Goal: Task Accomplishment & Management: Complete application form

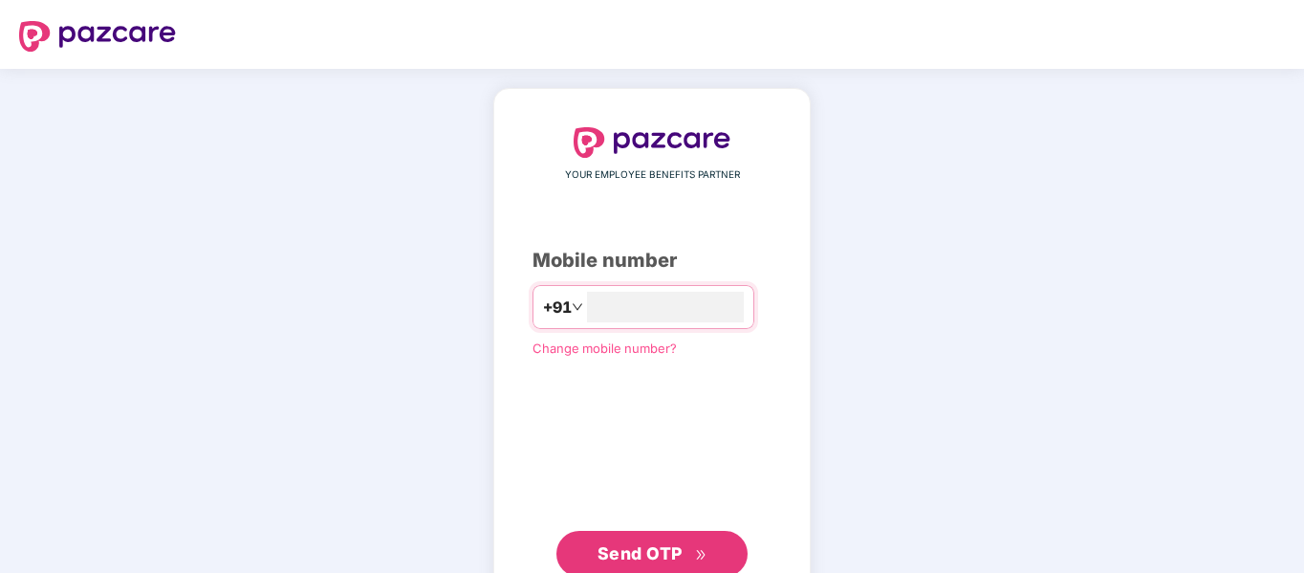
type input "**********"
click at [677, 559] on span "Send OTP" at bounding box center [640, 553] width 85 height 20
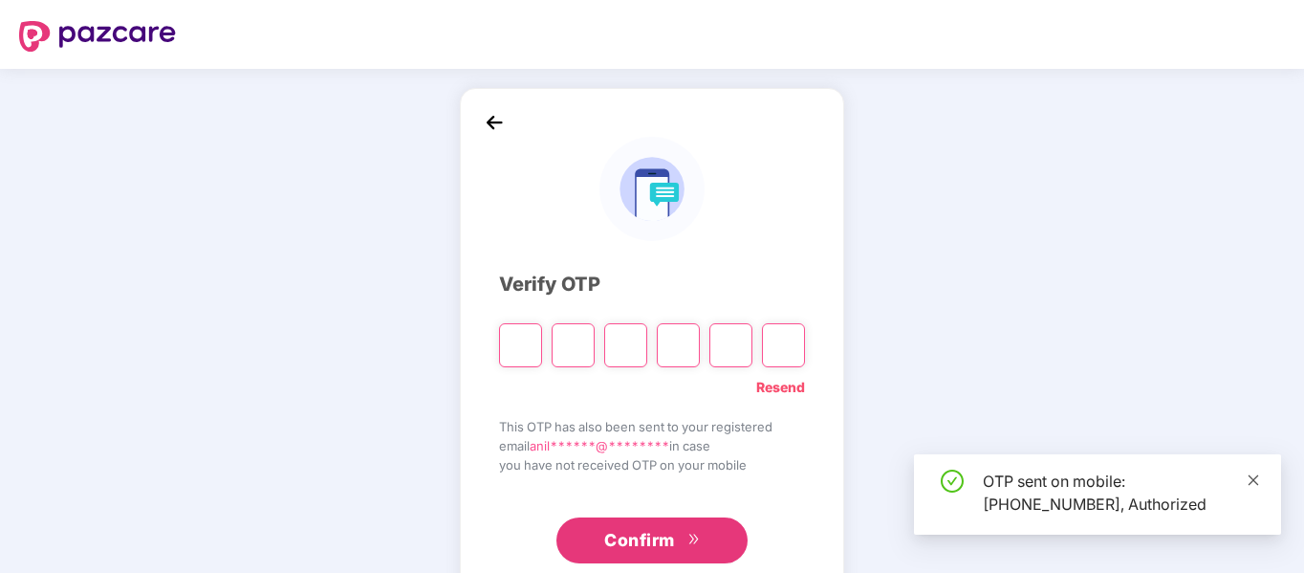
click at [1252, 482] on icon "close" at bounding box center [1253, 479] width 13 height 13
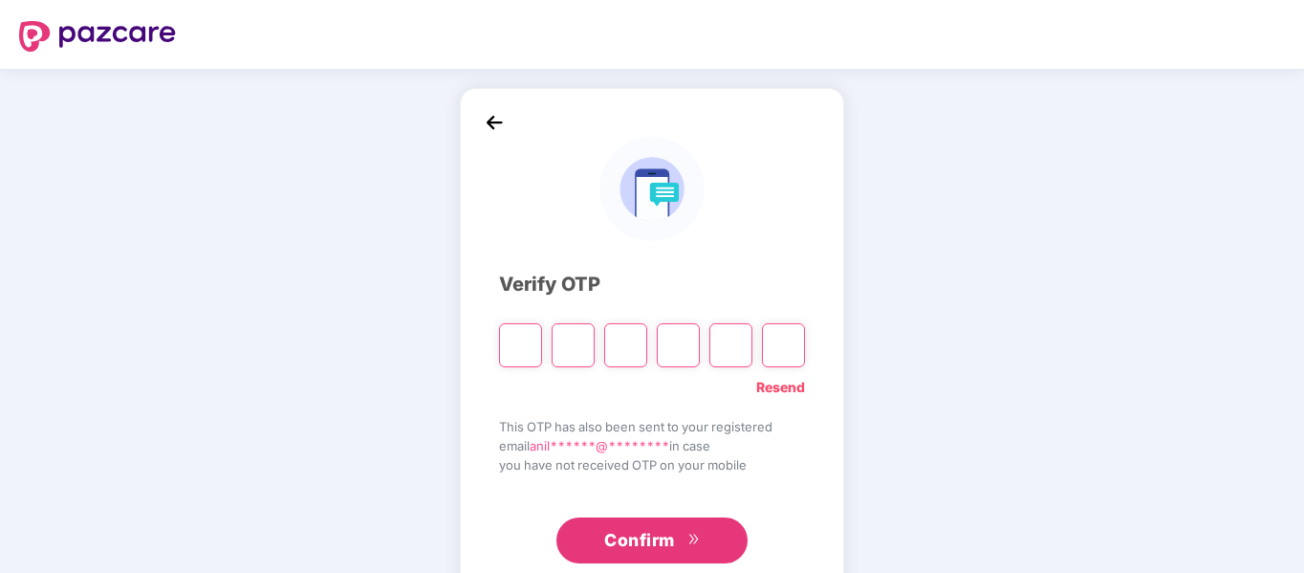
click at [519, 343] on input "Please enter verification code. Digit 1" at bounding box center [520, 345] width 43 height 44
type input "*"
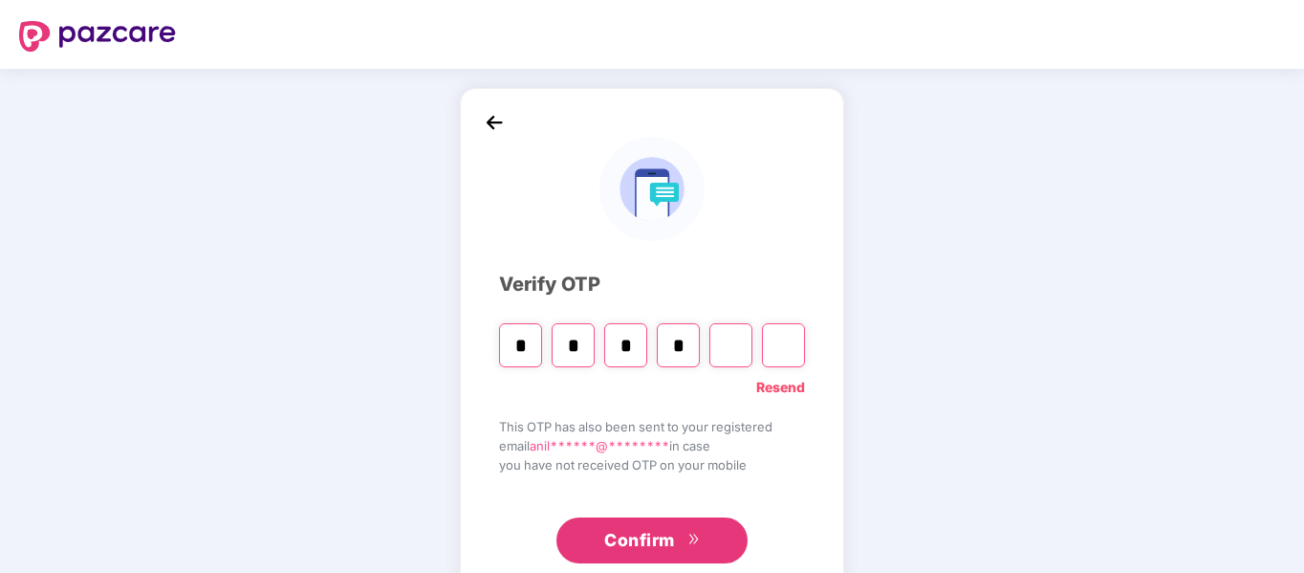
type input "*"
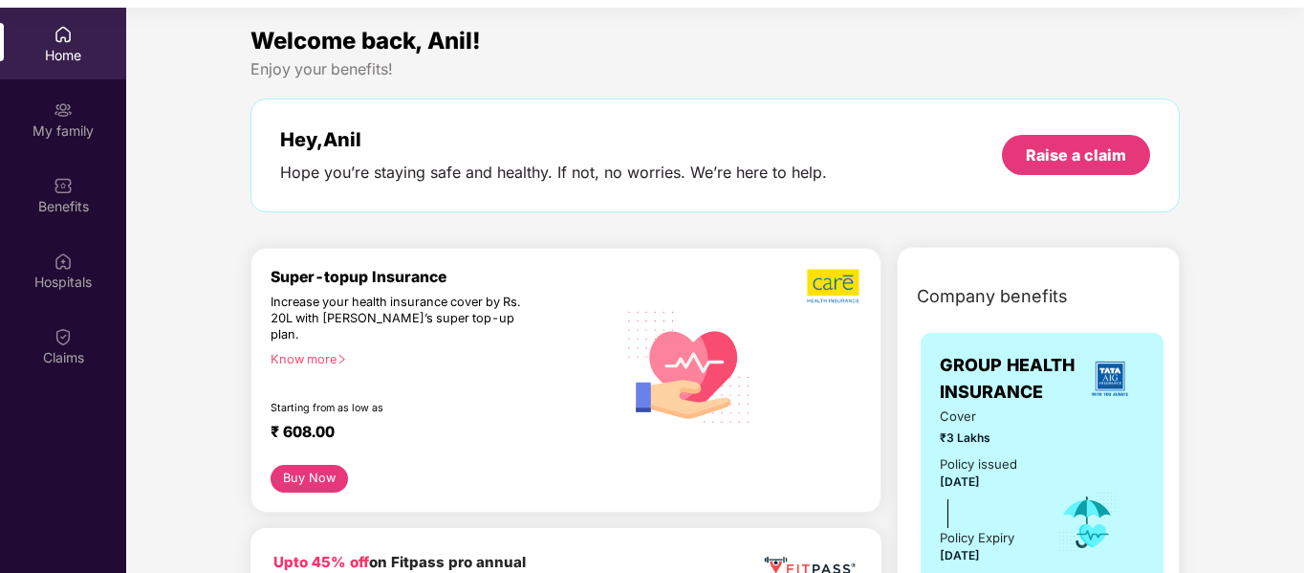
scroll to position [107, 0]
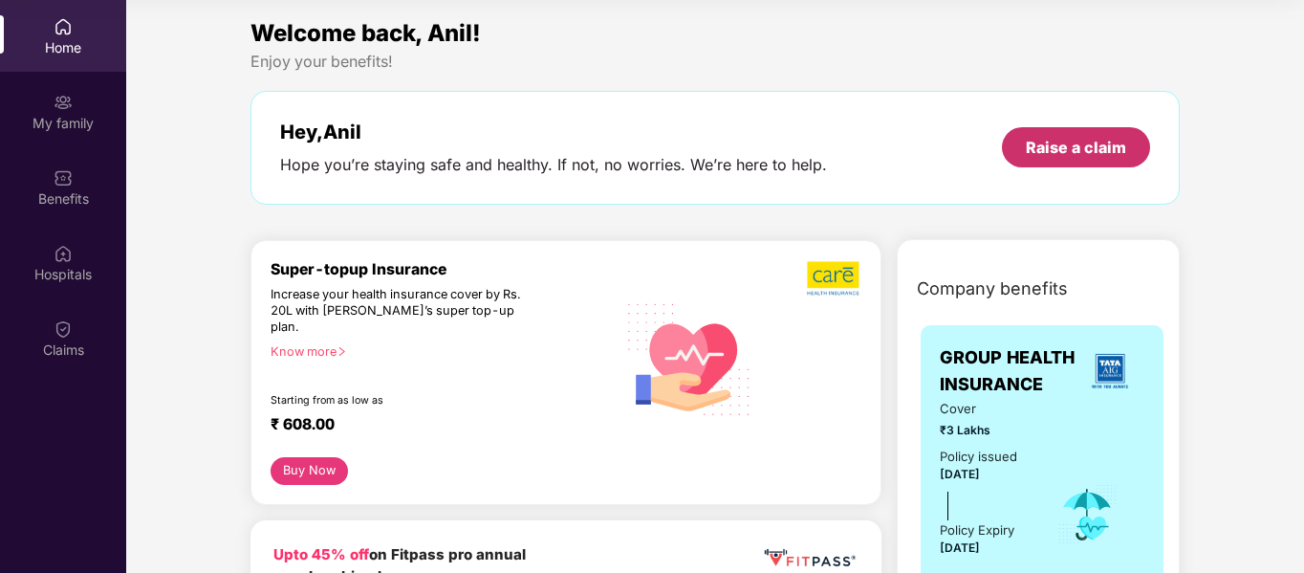
click at [1068, 141] on div "Raise a claim" at bounding box center [1076, 147] width 100 height 21
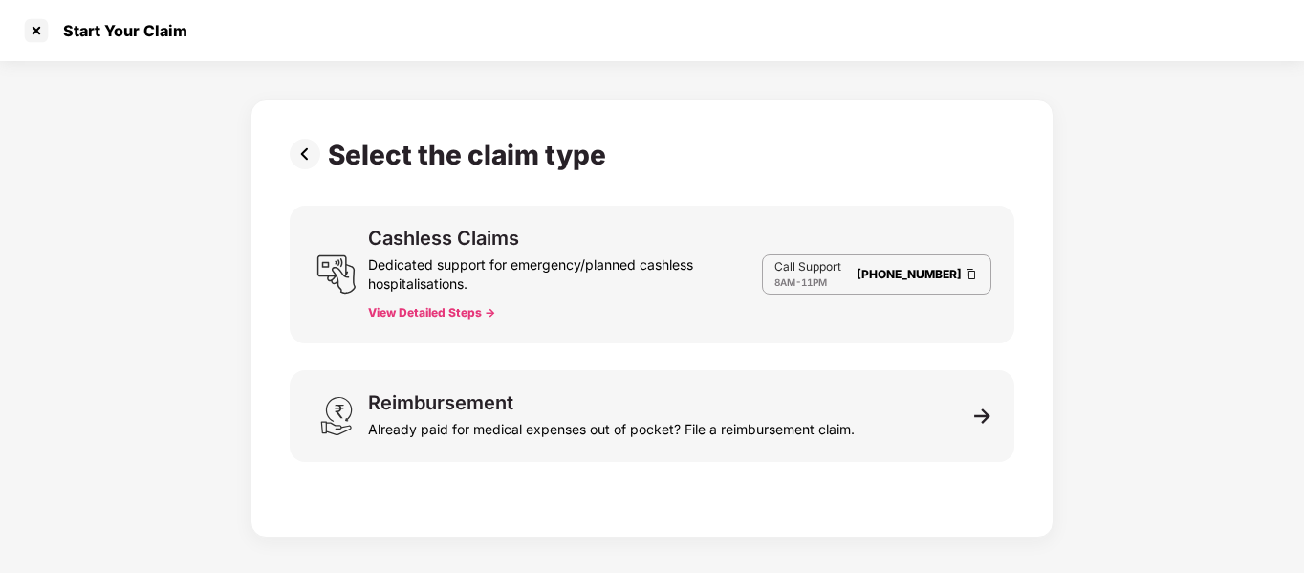
scroll to position [46, 0]
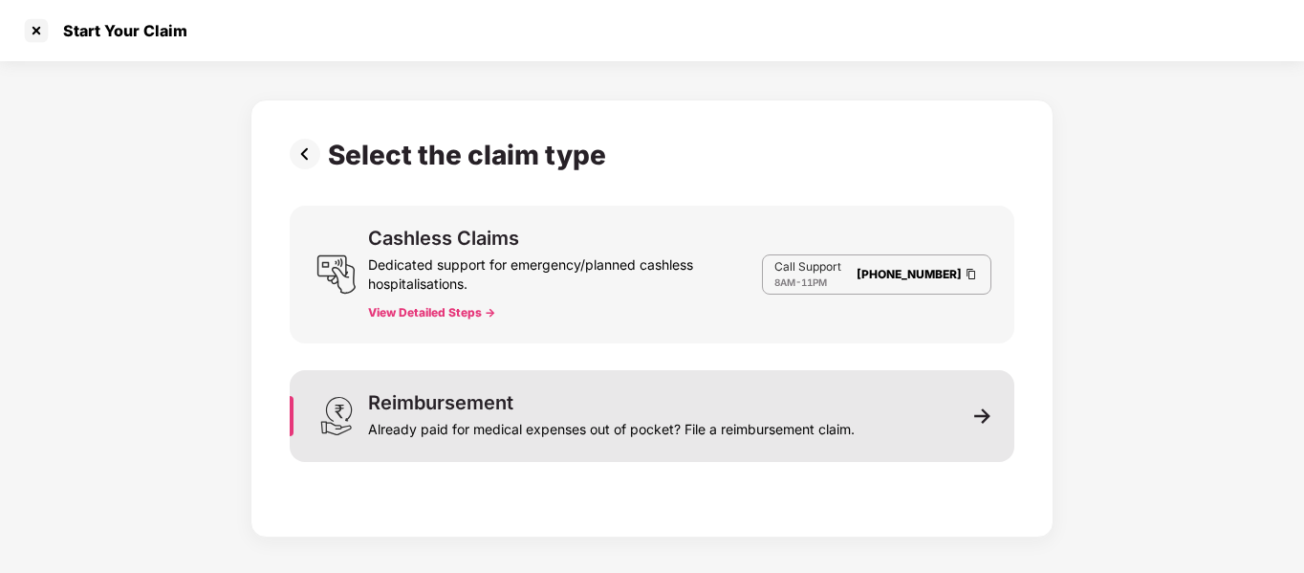
click at [989, 413] on img at bounding box center [982, 415] width 17 height 17
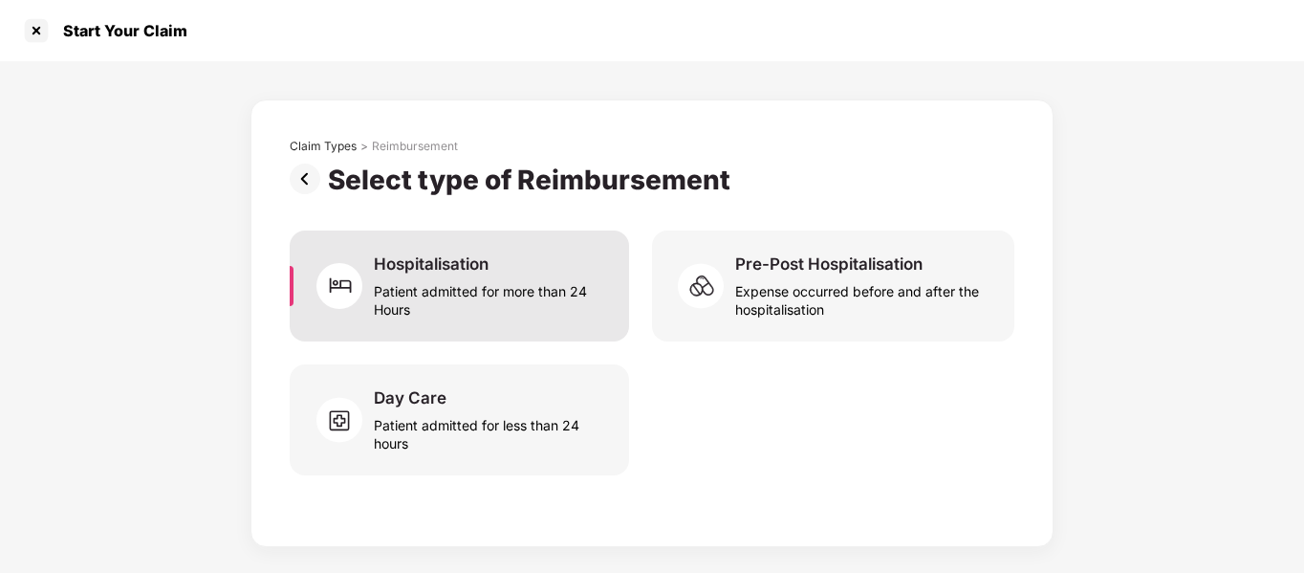
click at [429, 311] on div "Patient admitted for more than 24 Hours" at bounding box center [490, 296] width 232 height 44
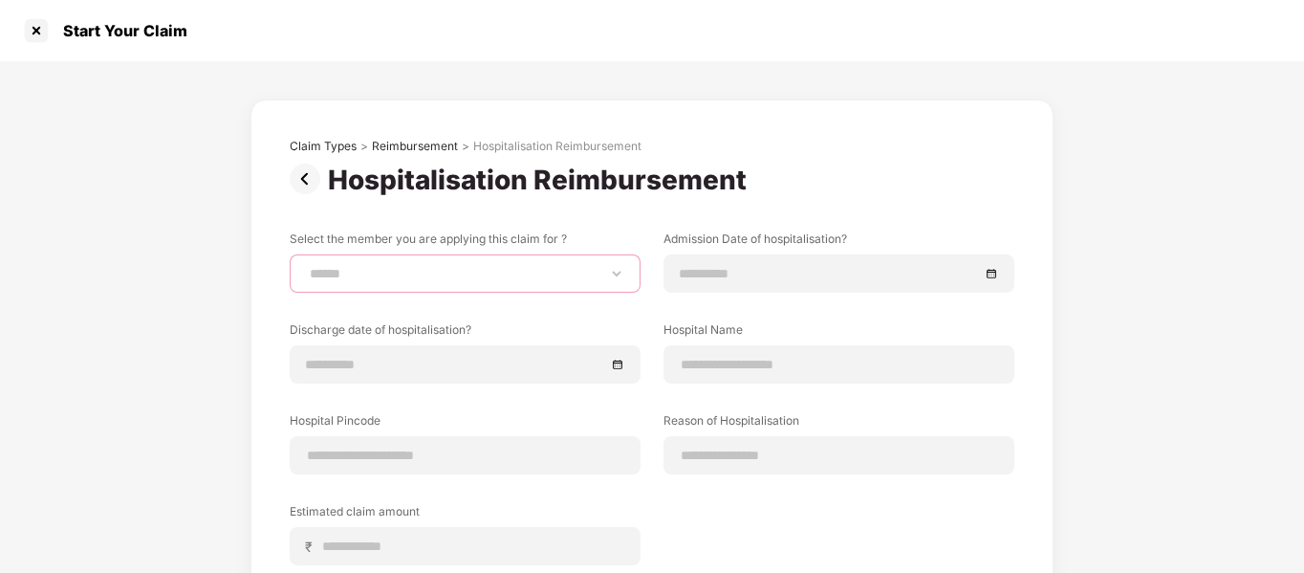
click at [391, 266] on select "**********" at bounding box center [465, 273] width 318 height 15
select select "**********"
click at [306, 266] on select "**********" at bounding box center [465, 273] width 318 height 15
click at [479, 266] on select "**********" at bounding box center [465, 273] width 318 height 15
click at [548, 214] on div "**********" at bounding box center [652, 435] width 725 height 593
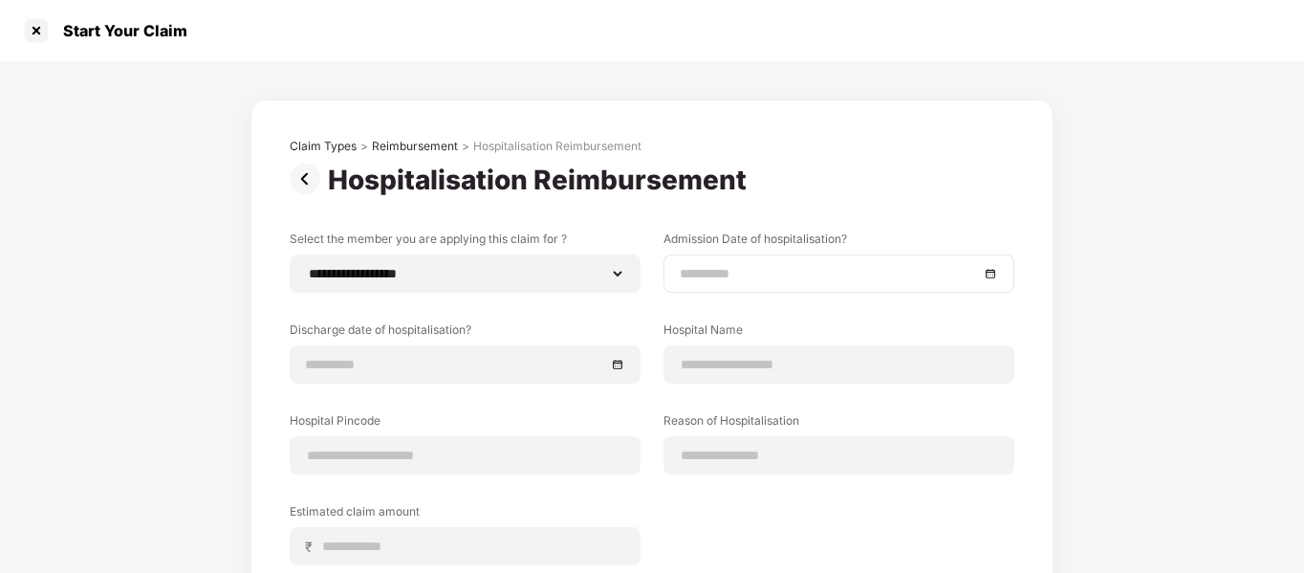
click at [784, 275] on input at bounding box center [829, 273] width 299 height 21
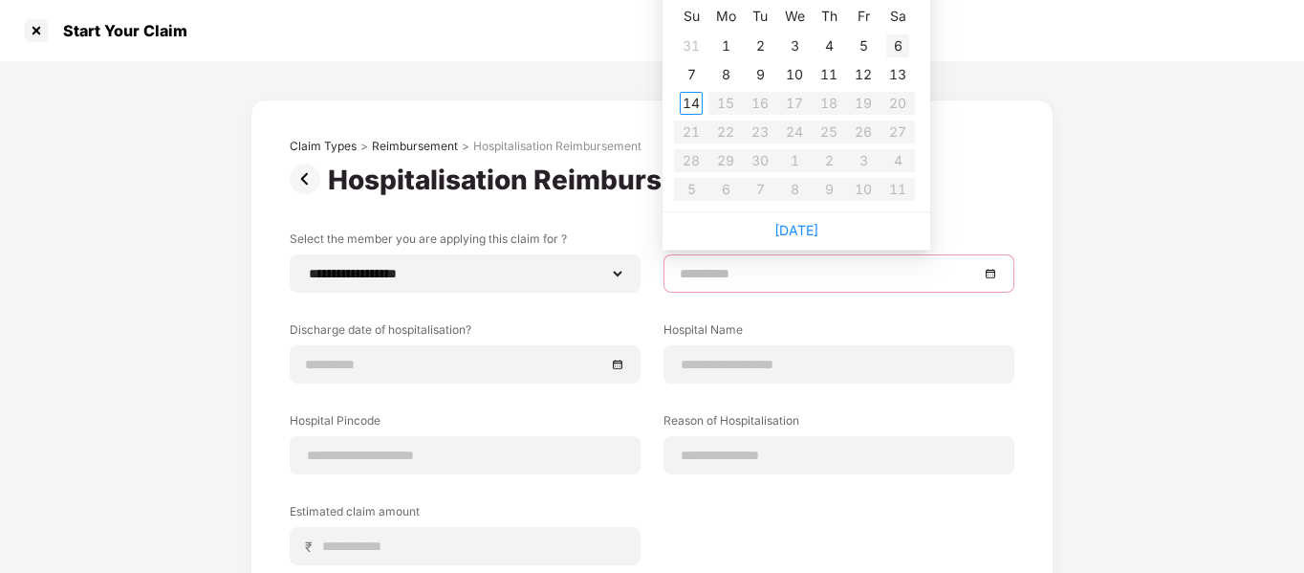
type input "**********"
click at [1033, 120] on div "**********" at bounding box center [651, 439] width 803 height 681
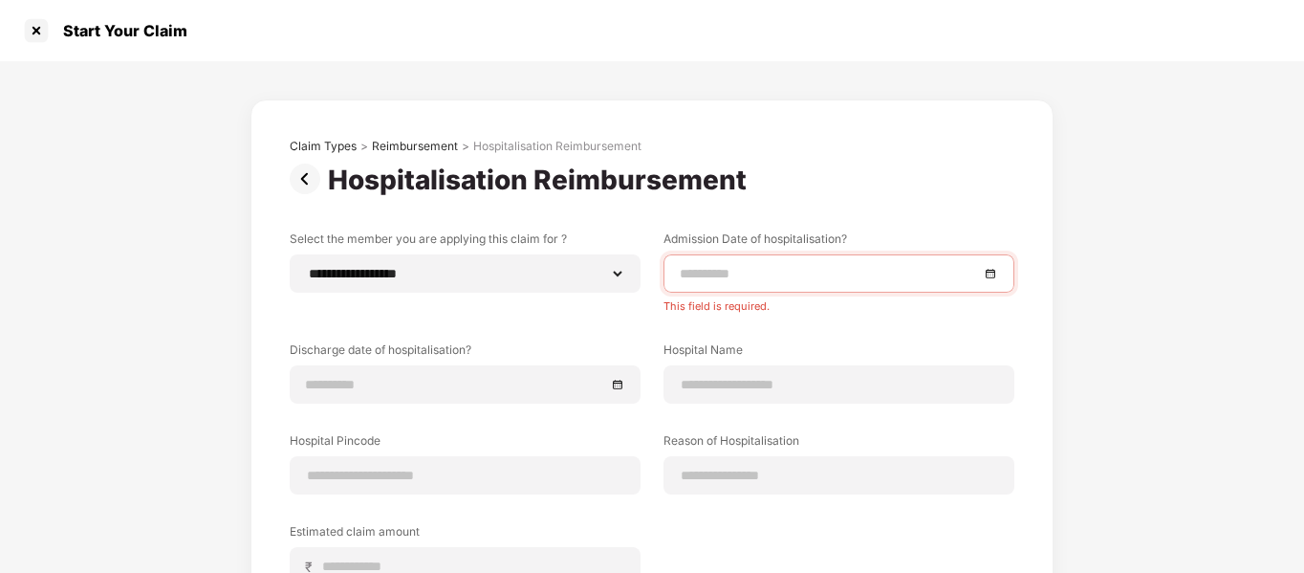
click at [734, 277] on input at bounding box center [829, 273] width 299 height 21
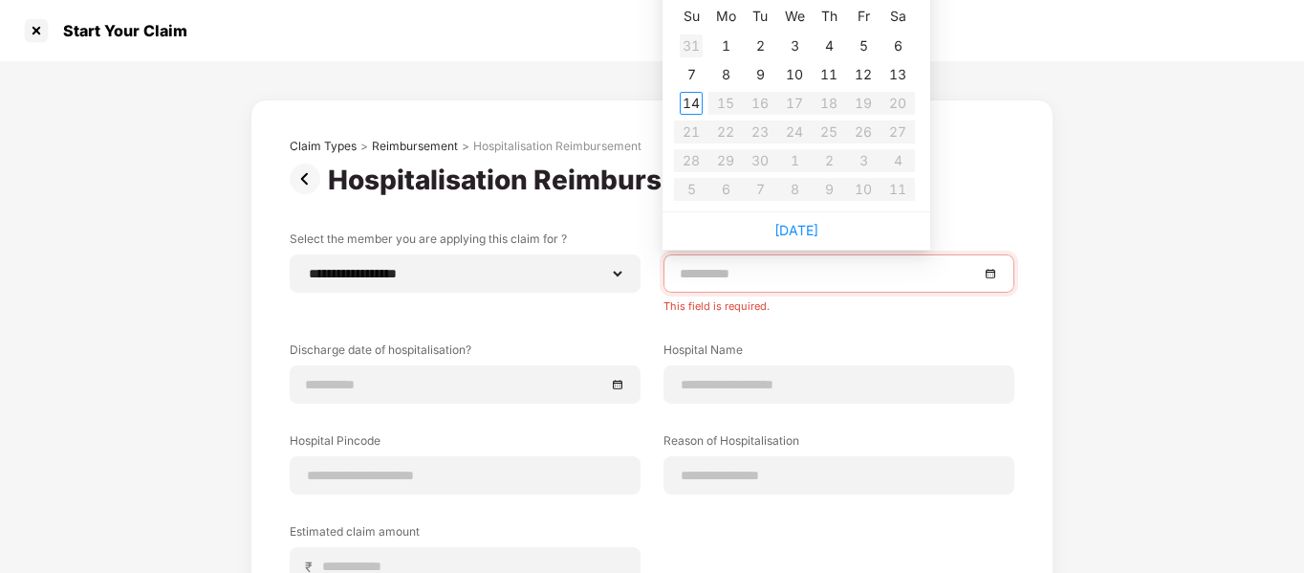
type input "**********"
click at [688, 46] on div "31" at bounding box center [691, 45] width 23 height 23
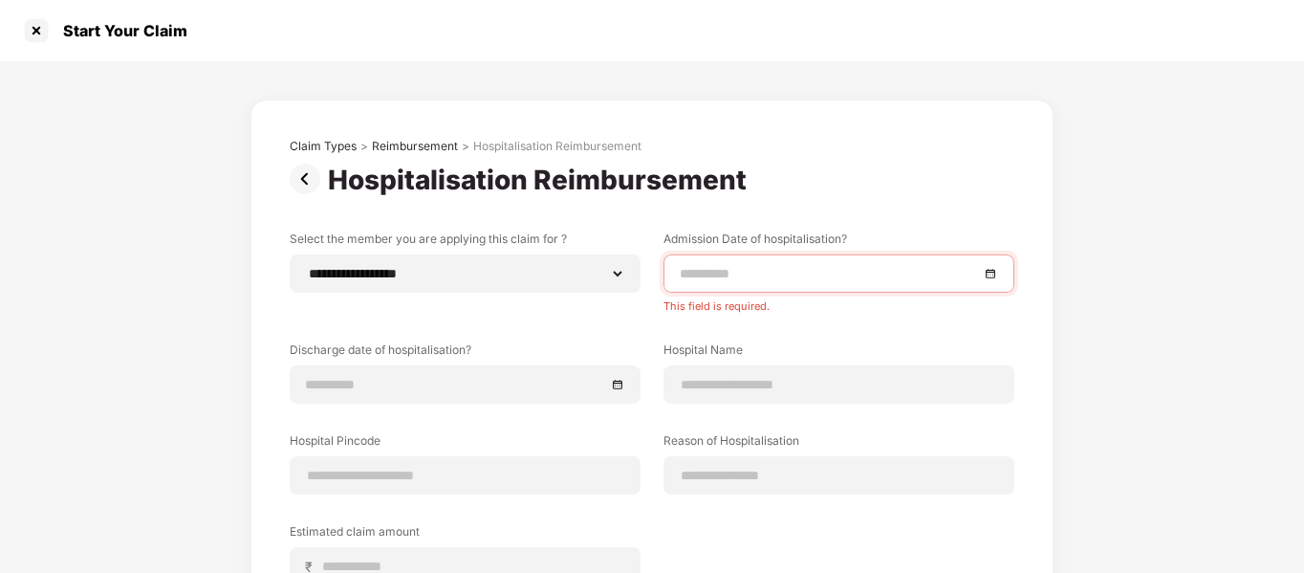
click at [824, 277] on input at bounding box center [829, 273] width 299 height 21
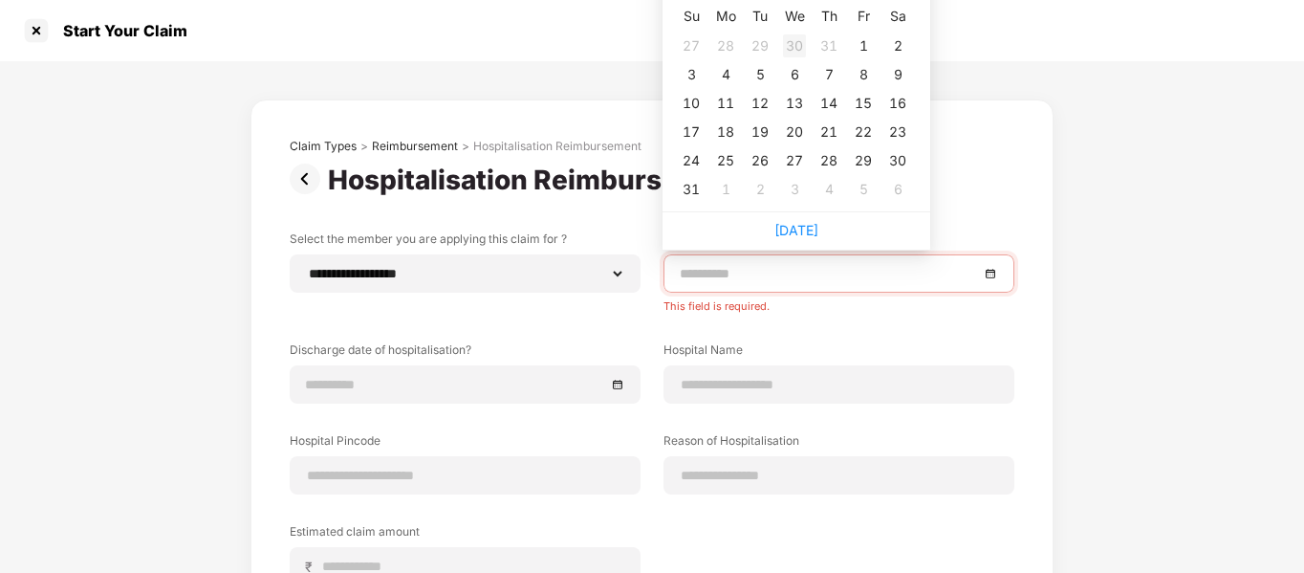
type input "**********"
click at [725, 153] on div "25" at bounding box center [725, 160] width 23 height 23
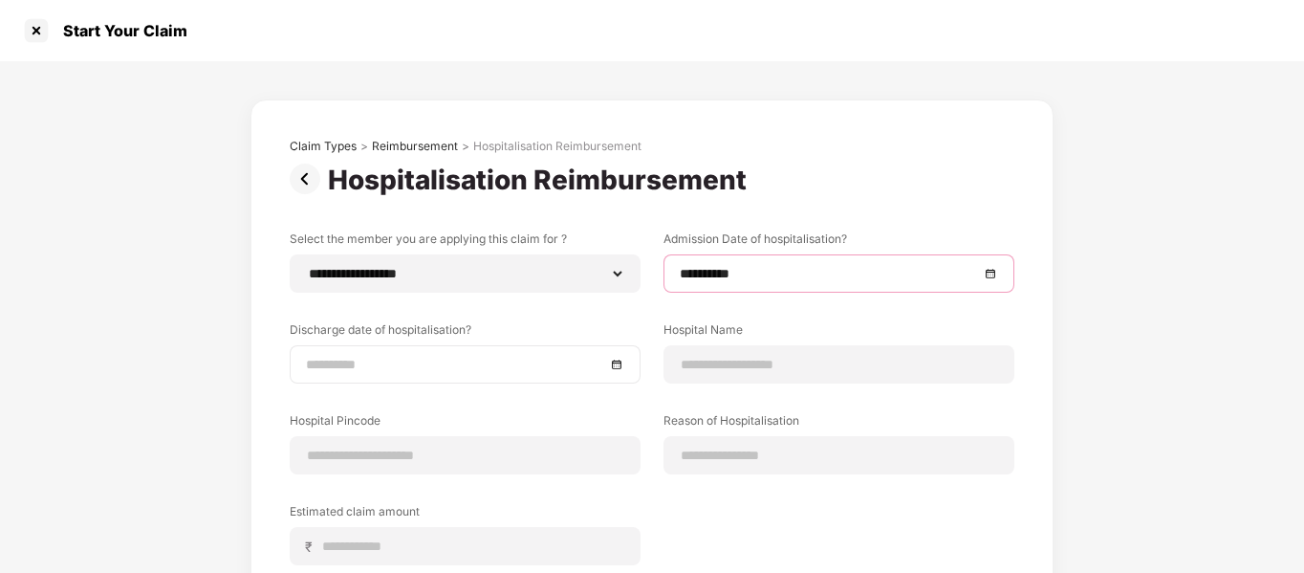
click at [411, 362] on input at bounding box center [455, 364] width 299 height 21
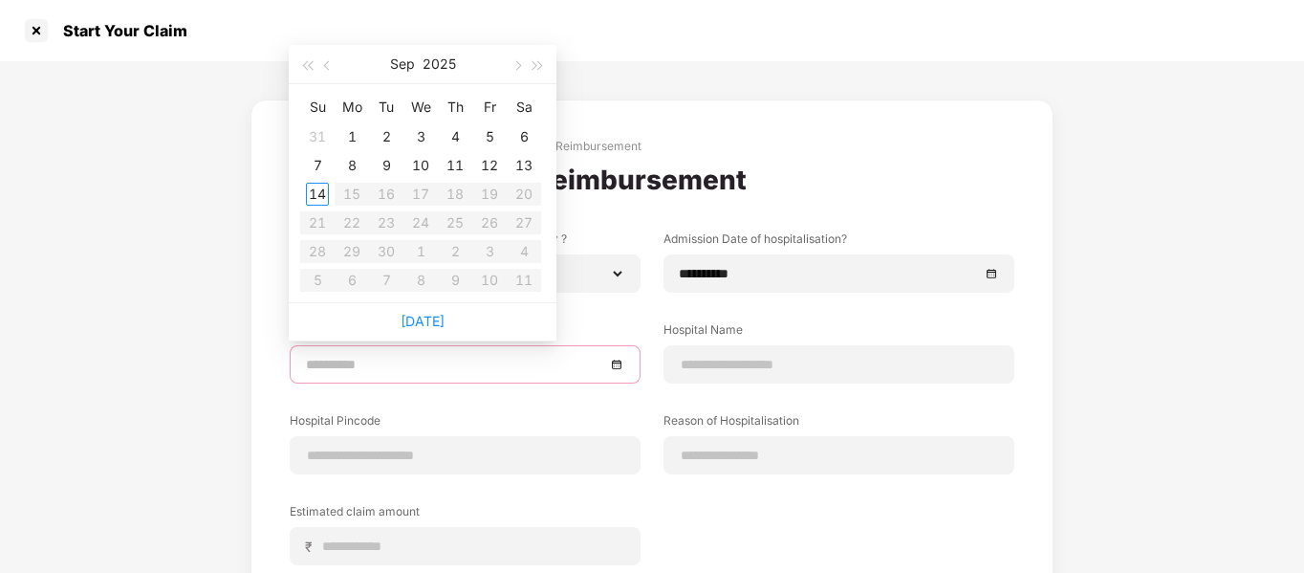
type input "**********"
click at [328, 59] on button "button" at bounding box center [327, 64] width 21 height 38
type input "**********"
click at [455, 250] on div "28" at bounding box center [455, 251] width 23 height 23
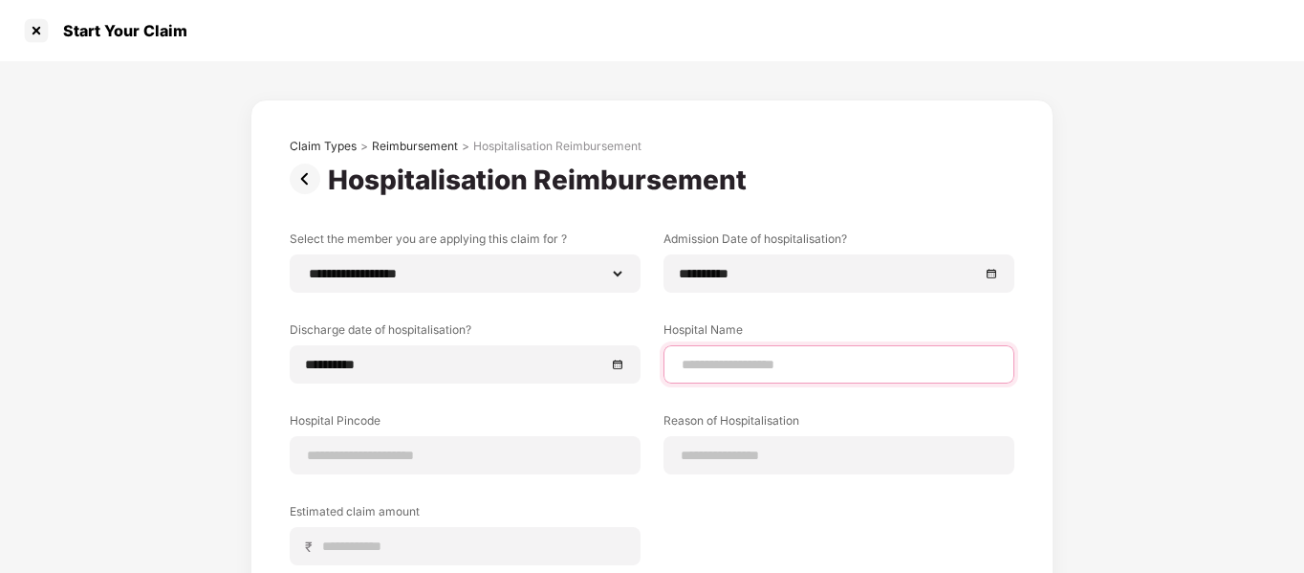
click at [849, 362] on input at bounding box center [839, 365] width 318 height 20
type input "**********"
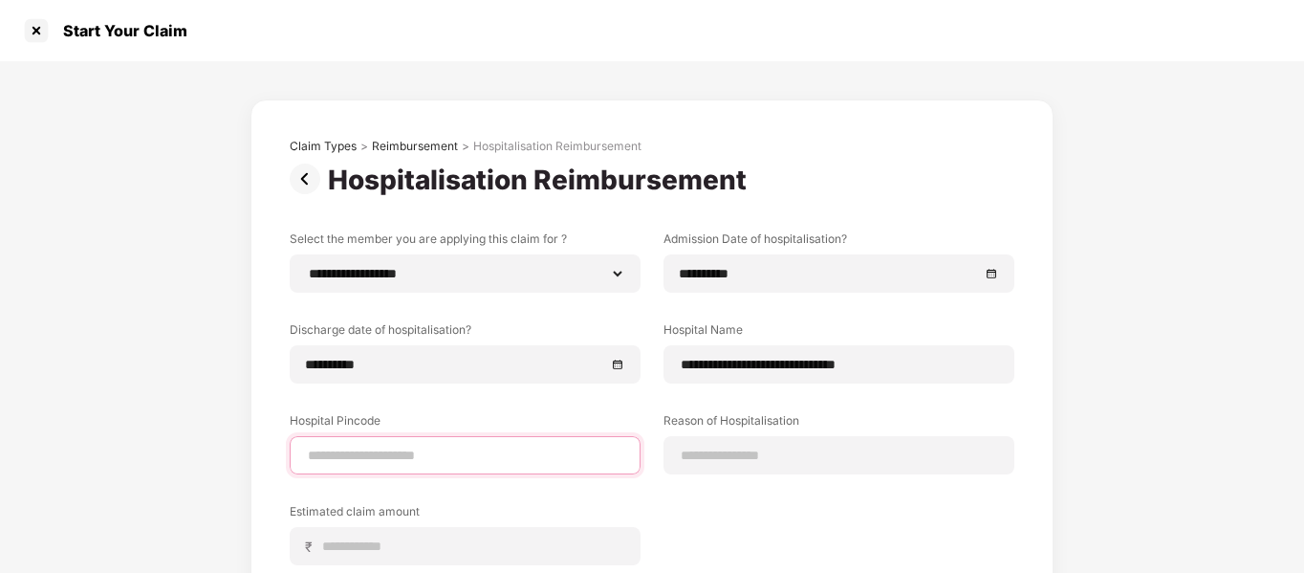
click at [404, 458] on input at bounding box center [465, 456] width 318 height 20
type input "******"
select select "*****"
select select "**********"
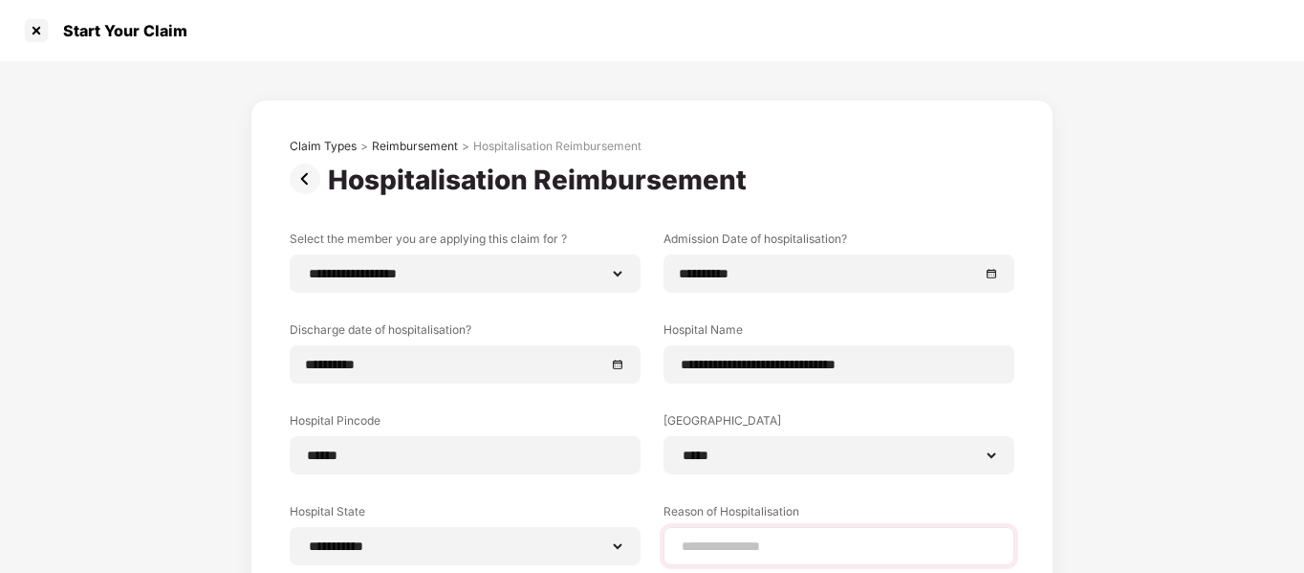
click at [734, 528] on div at bounding box center [839, 546] width 351 height 38
click at [741, 538] on input at bounding box center [839, 546] width 318 height 20
type input "**********"
click at [1170, 357] on div "**********" at bounding box center [652, 466] width 1304 height 810
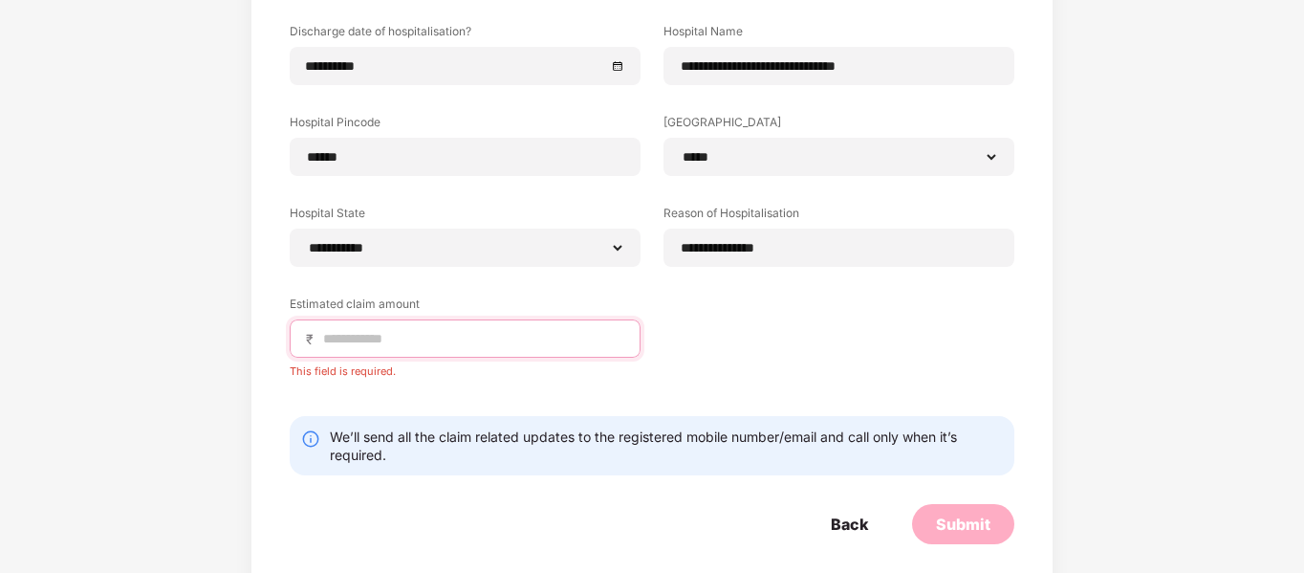
click at [518, 337] on input at bounding box center [472, 339] width 303 height 20
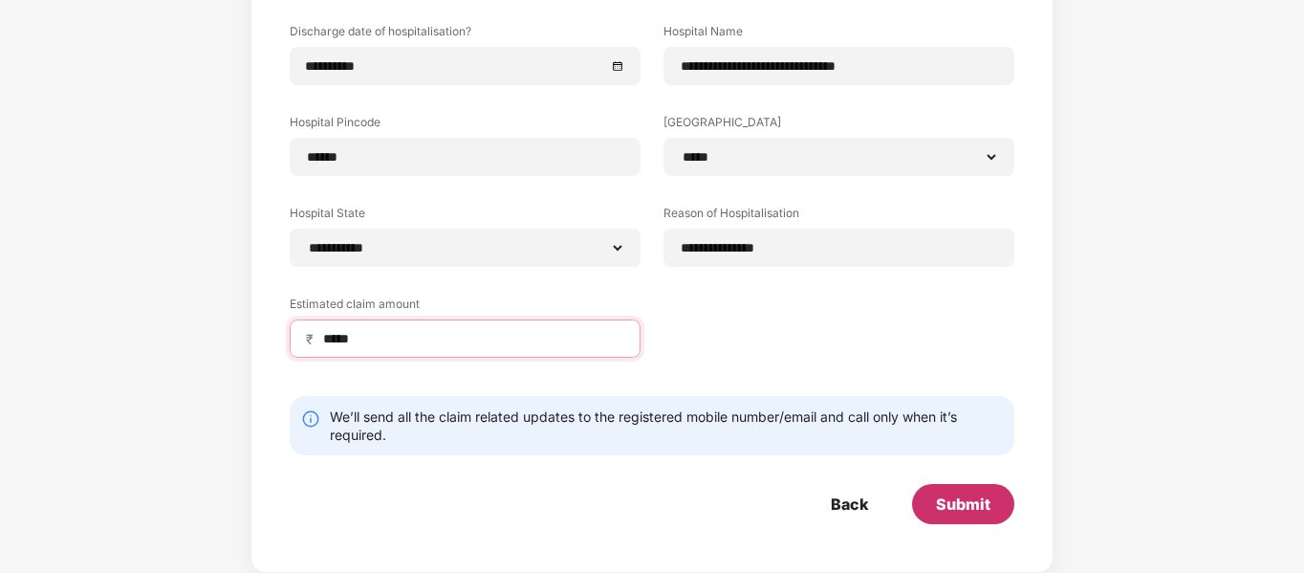
type input "*****"
click at [953, 515] on div "Submit" at bounding box center [963, 504] width 102 height 40
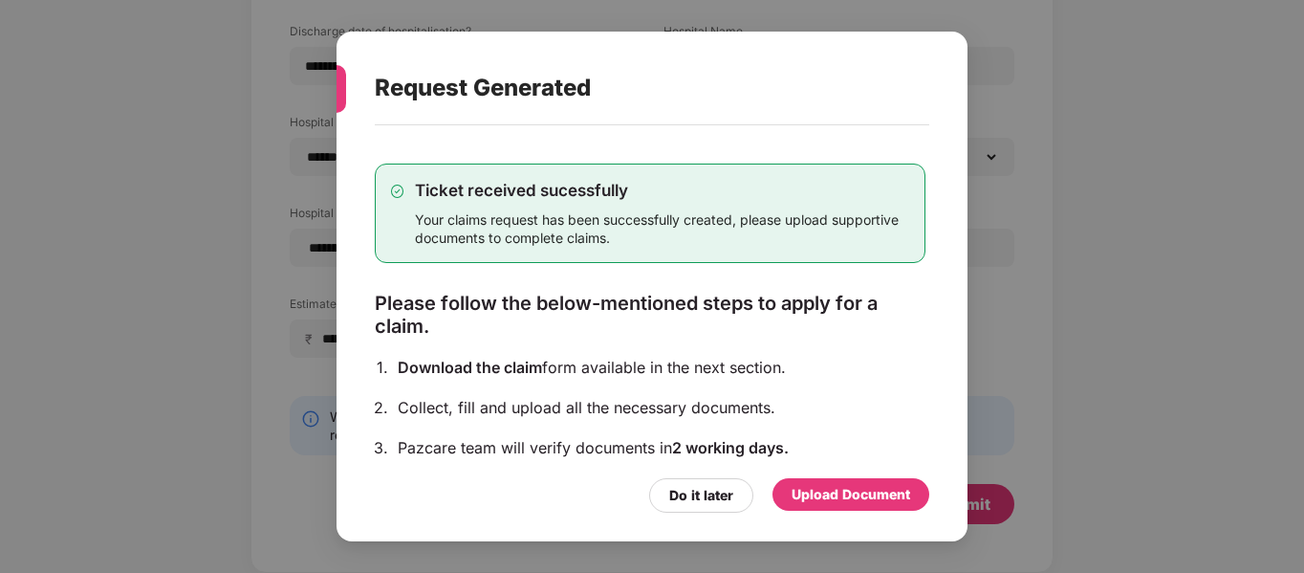
click at [875, 497] on div "Upload Document" at bounding box center [851, 494] width 119 height 21
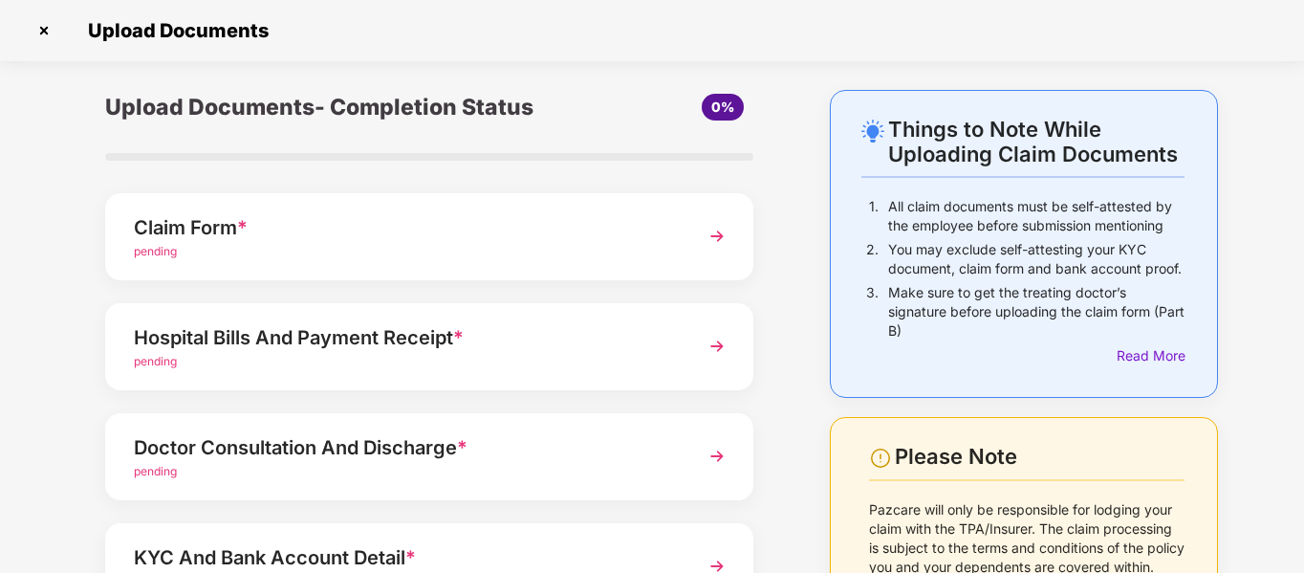
click at [715, 236] on img at bounding box center [717, 236] width 34 height 34
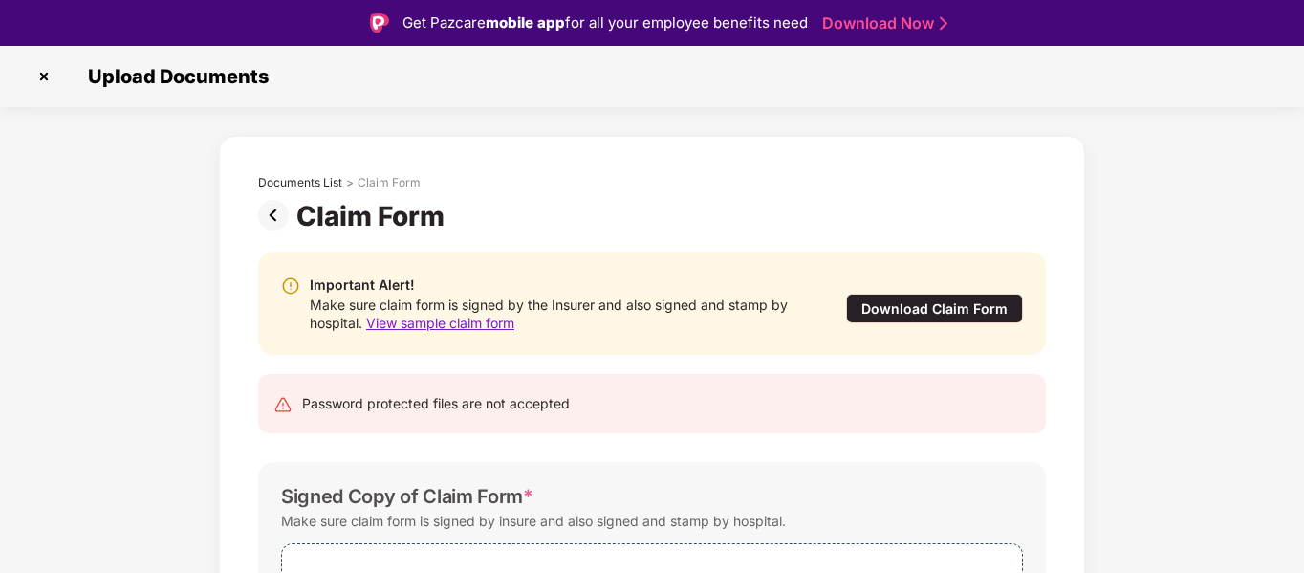
click at [958, 304] on div "Download Claim Form" at bounding box center [934, 309] width 177 height 30
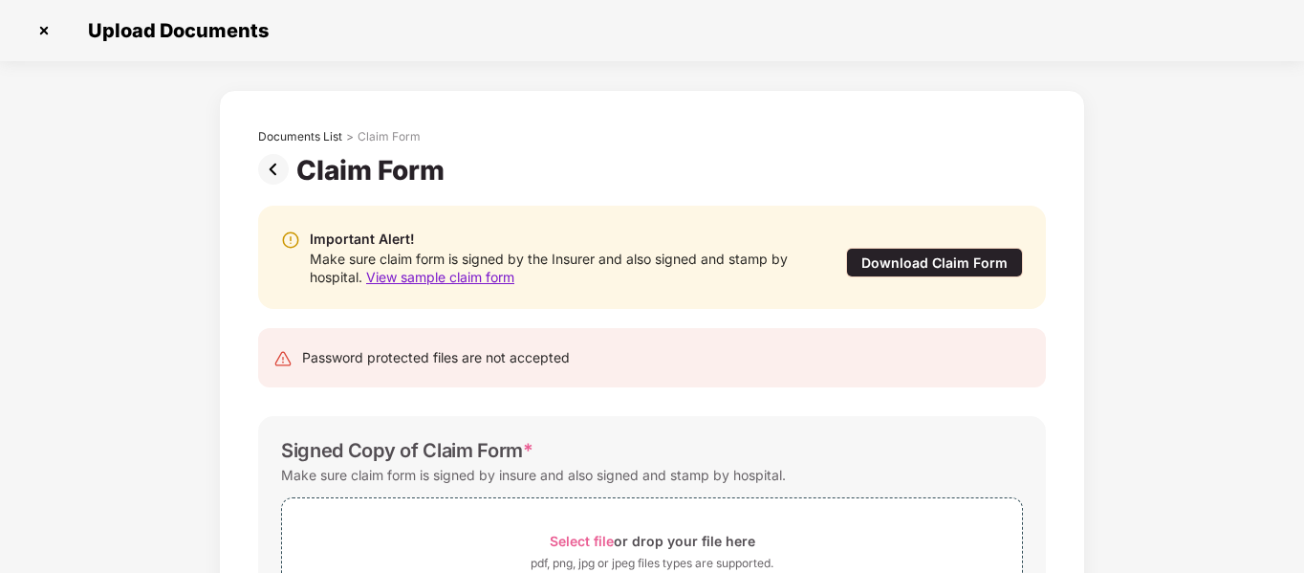
click at [1013, 440] on div "Signed Copy of Claim Form *" at bounding box center [652, 450] width 742 height 23
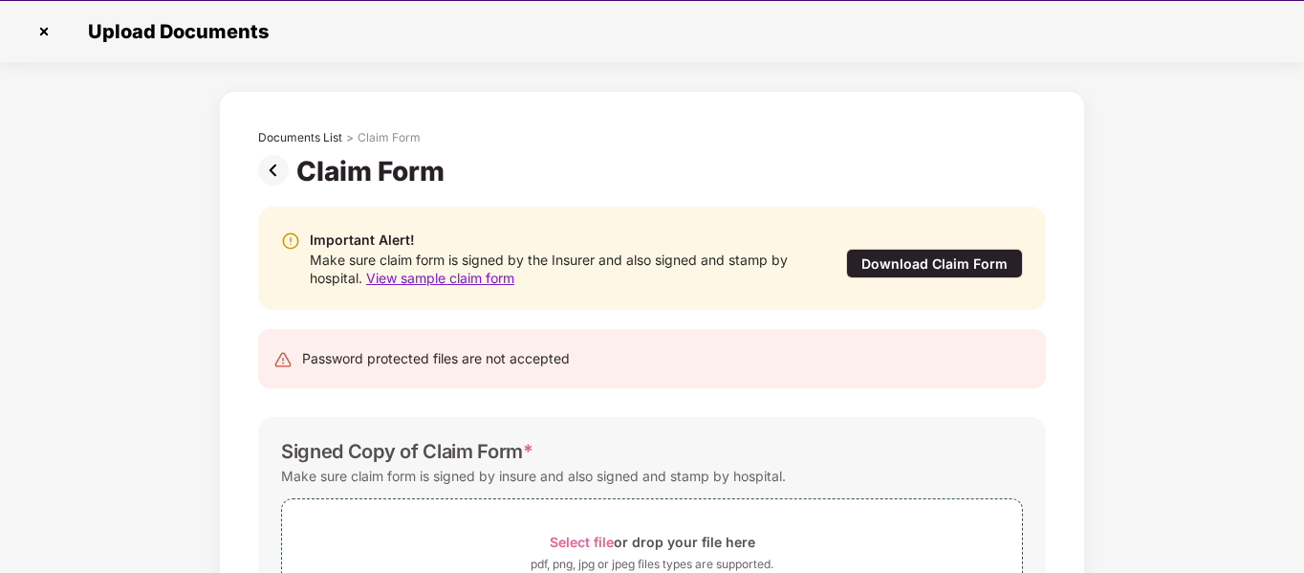
click at [1203, 269] on div "Documents List > Claim Form Claim Form Important Alert! Make sure claim form is…" at bounding box center [652, 424] width 1304 height 667
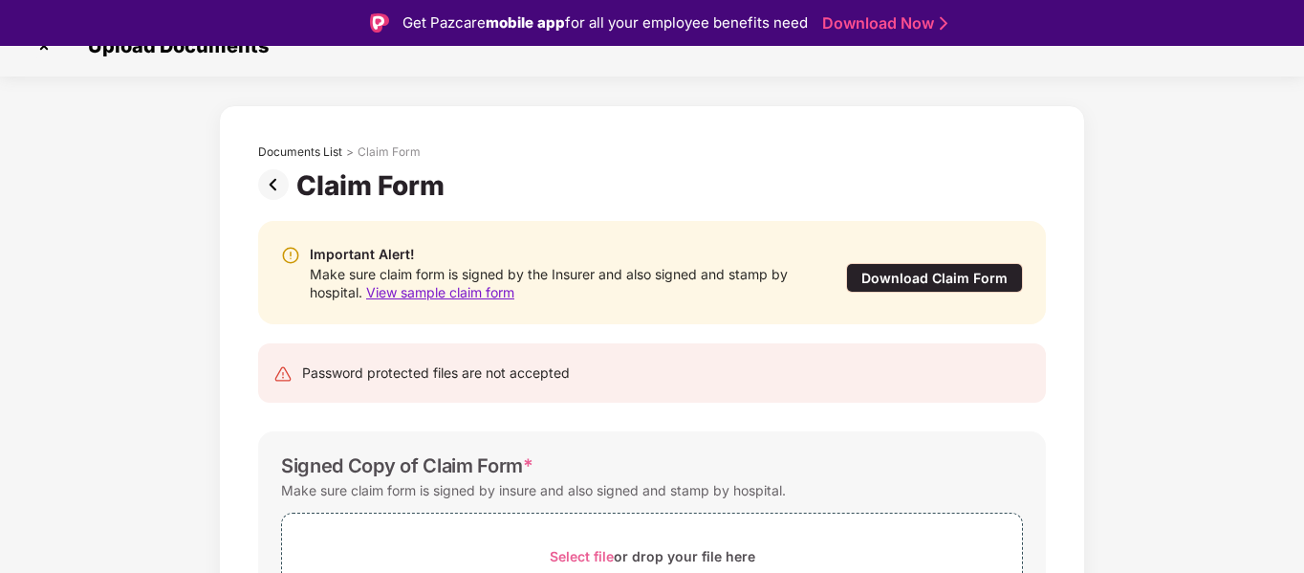
scroll to position [46, 0]
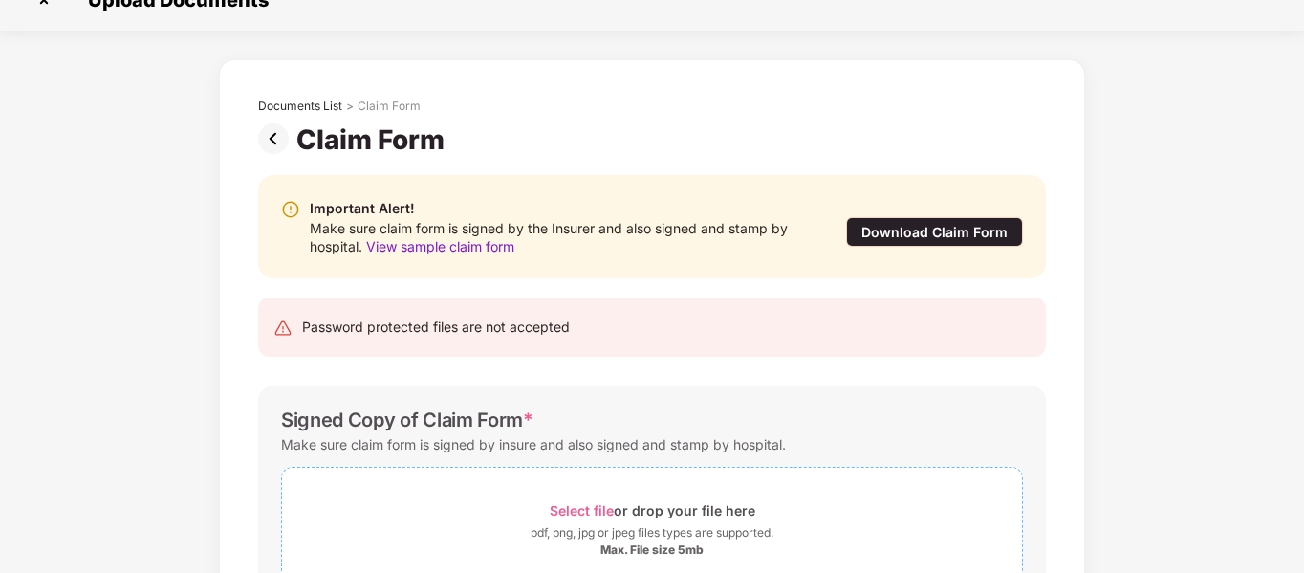
click at [631, 511] on div "Select file or drop your file here" at bounding box center [653, 510] width 206 height 26
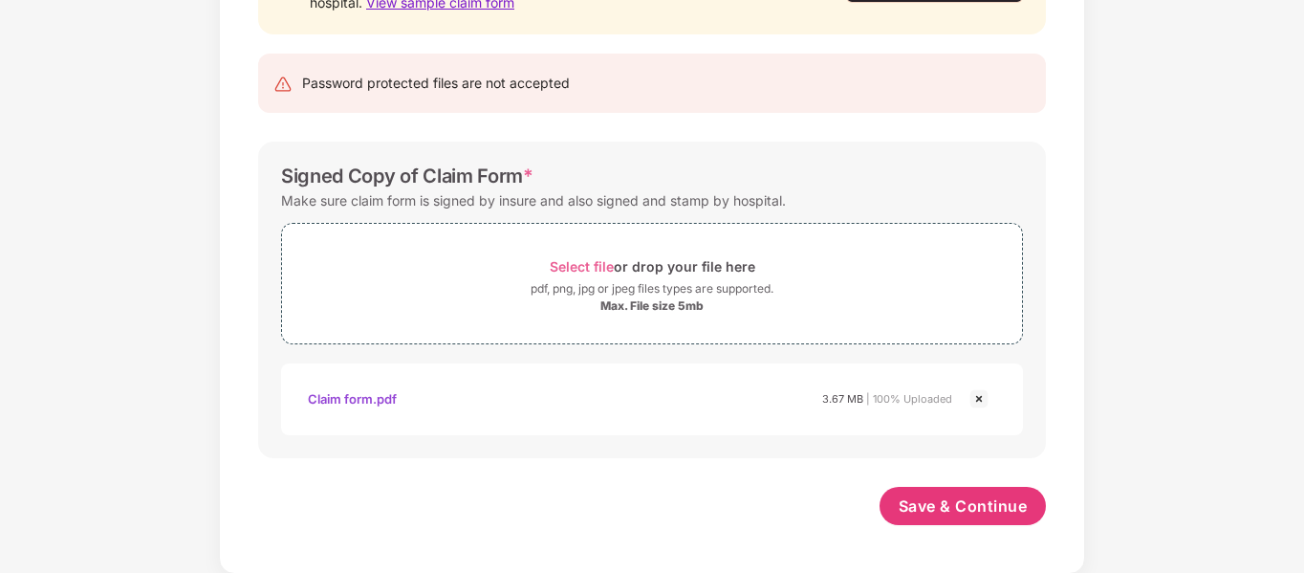
scroll to position [275, 0]
click at [947, 509] on span "Save & Continue" at bounding box center [963, 504] width 129 height 21
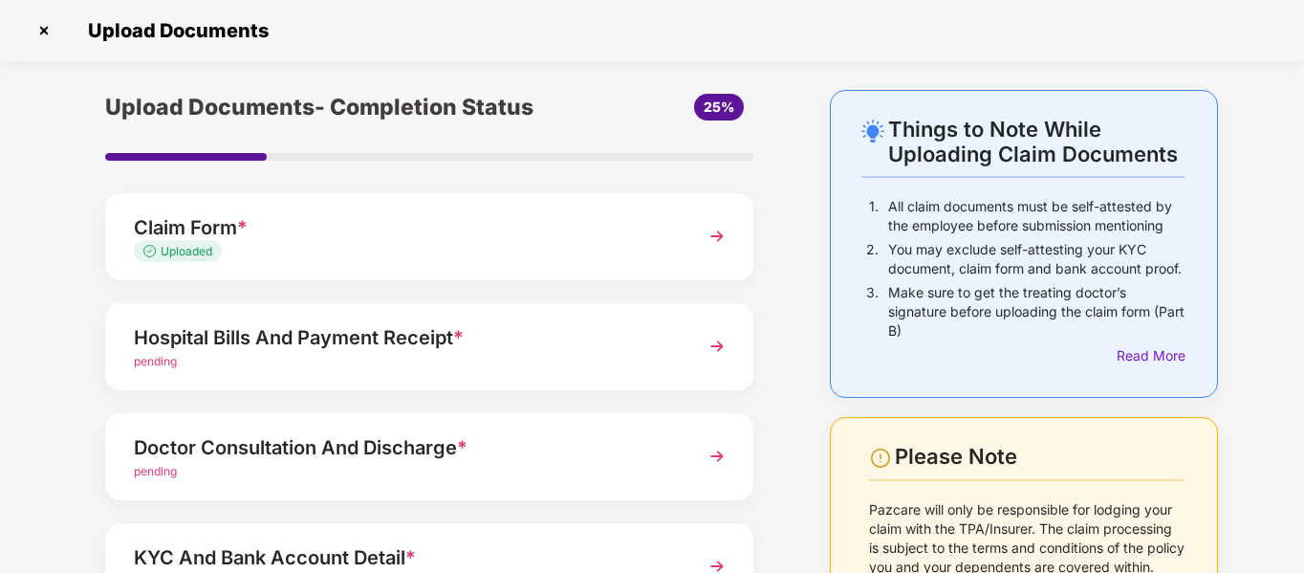
click at [717, 341] on img at bounding box center [717, 346] width 34 height 34
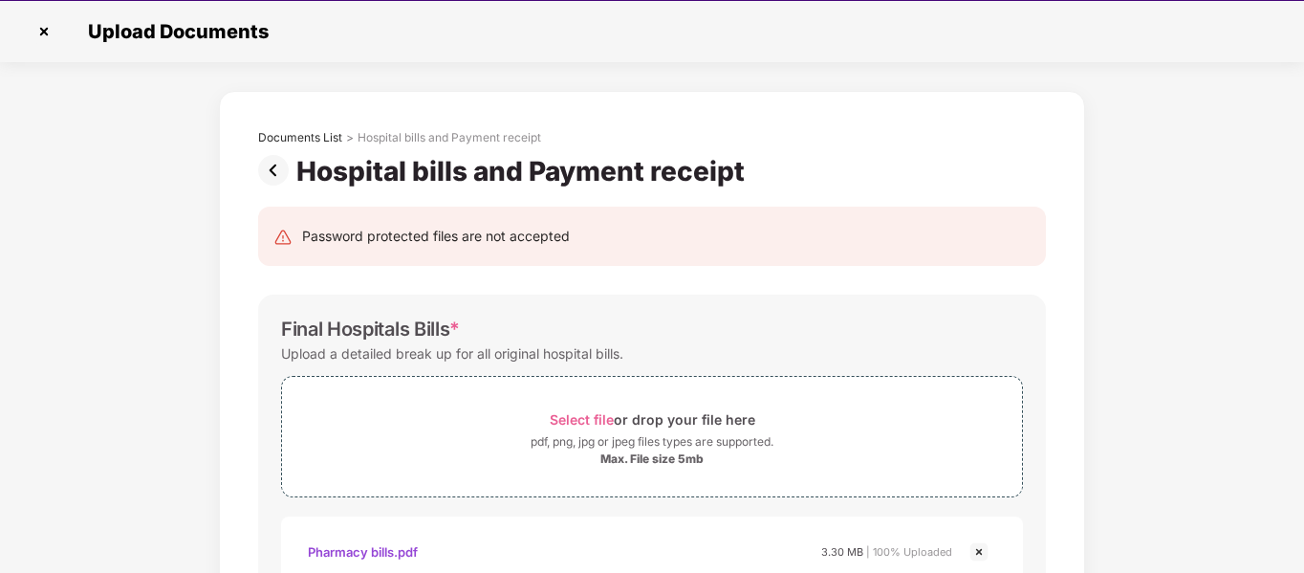
scroll to position [46, 0]
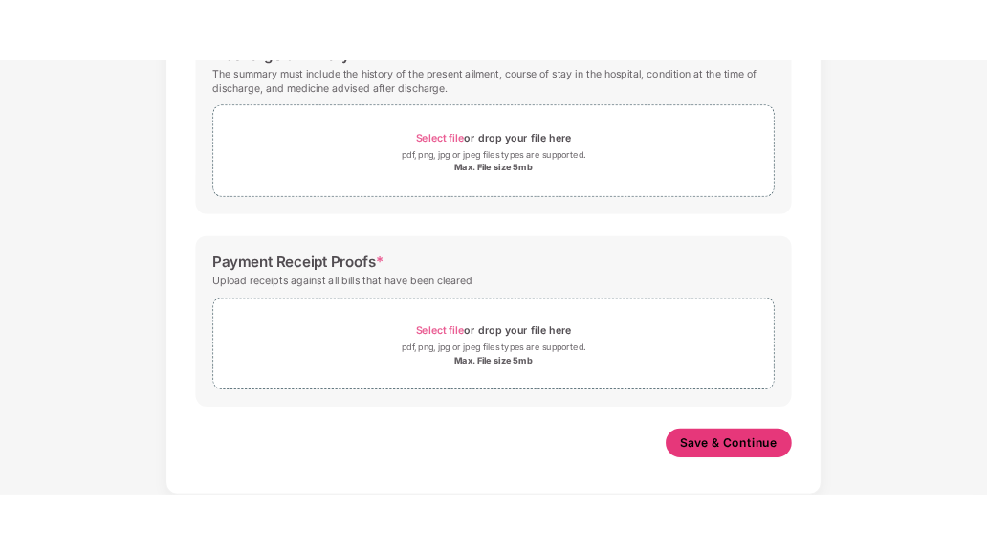
scroll to position [0, 0]
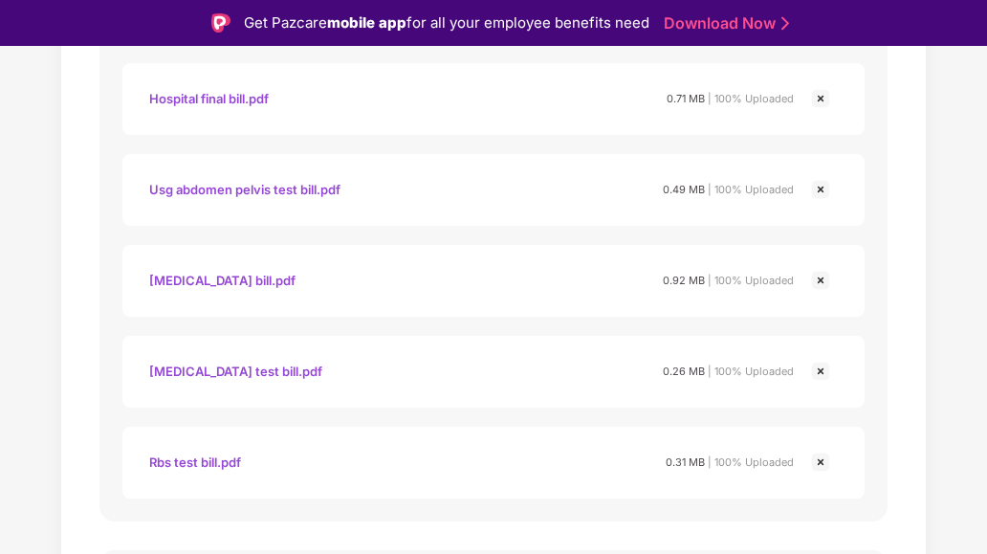
scroll to position [575, 0]
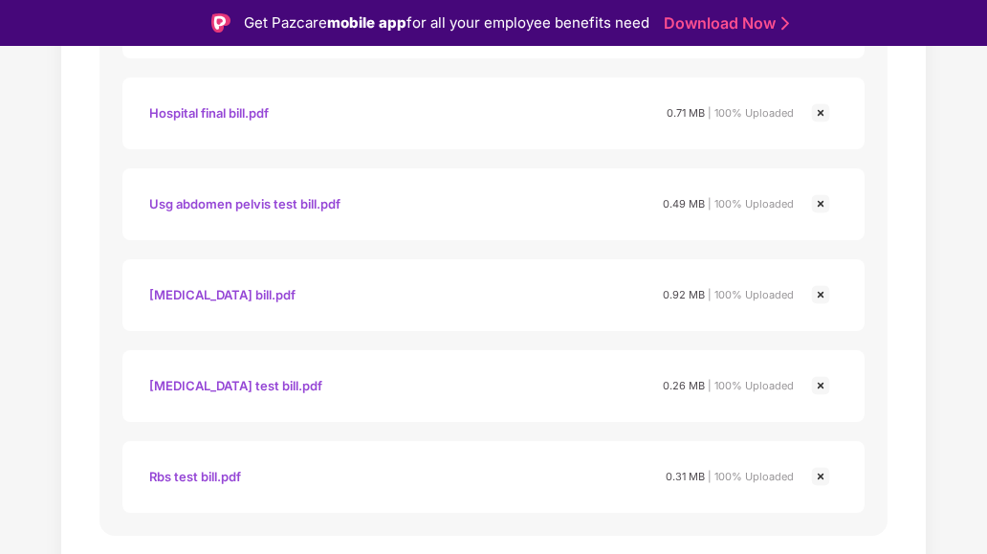
click at [814, 468] on img at bounding box center [820, 476] width 23 height 23
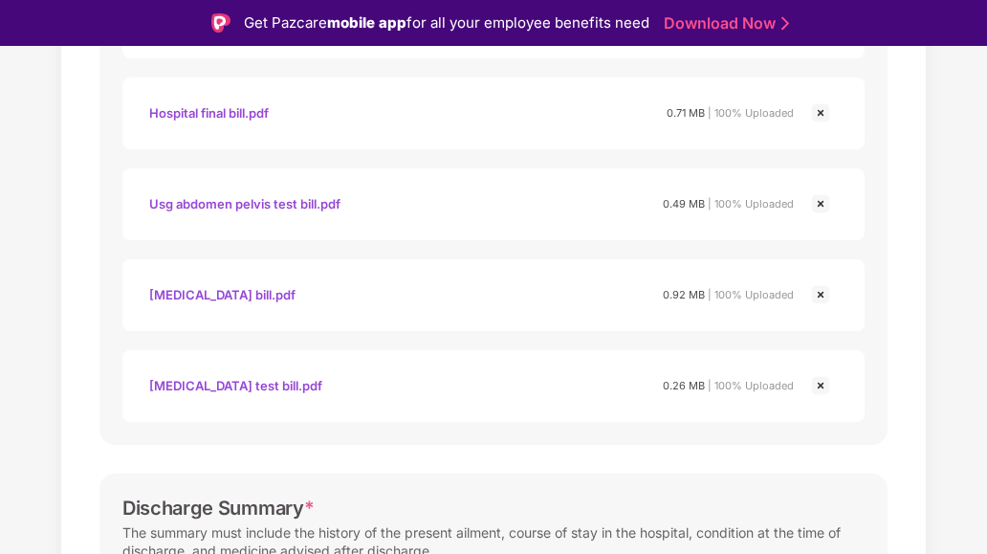
click at [821, 382] on img at bounding box center [820, 385] width 23 height 23
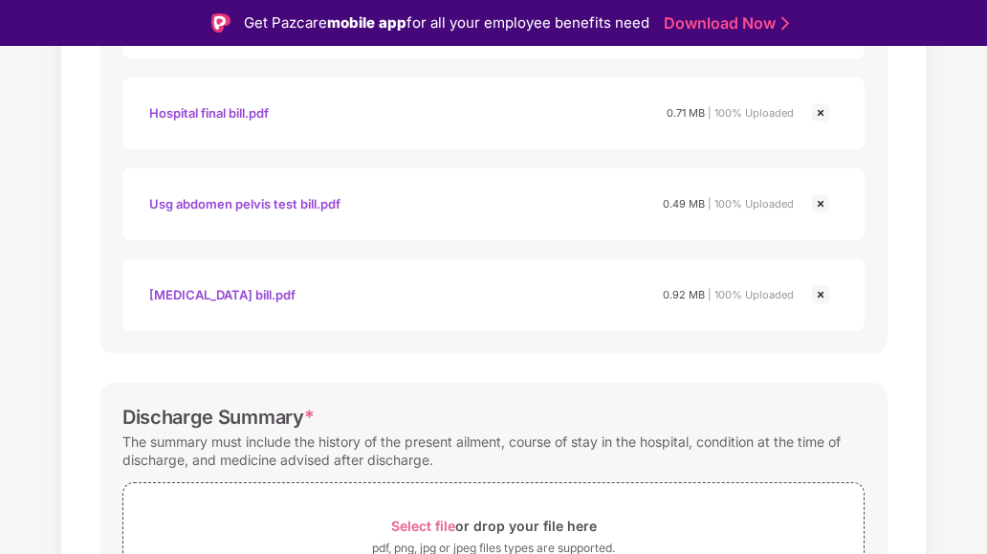
click at [818, 298] on img at bounding box center [820, 294] width 23 height 23
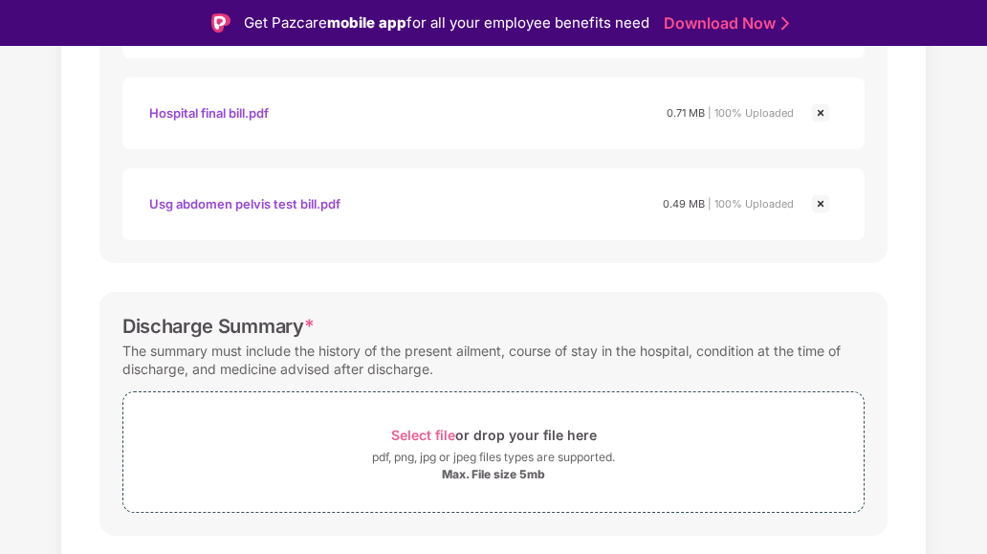
click at [819, 201] on img at bounding box center [820, 203] width 23 height 23
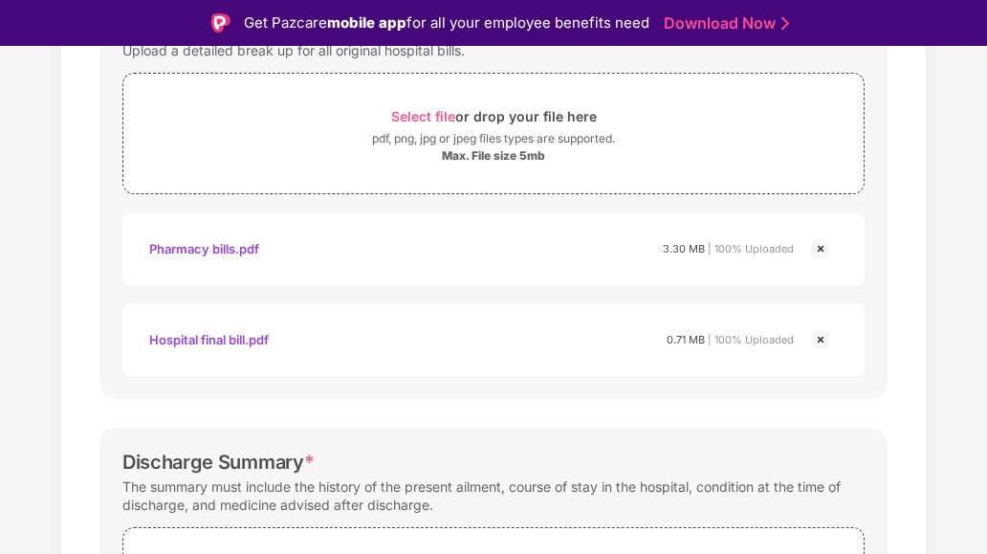
scroll to position [332, 0]
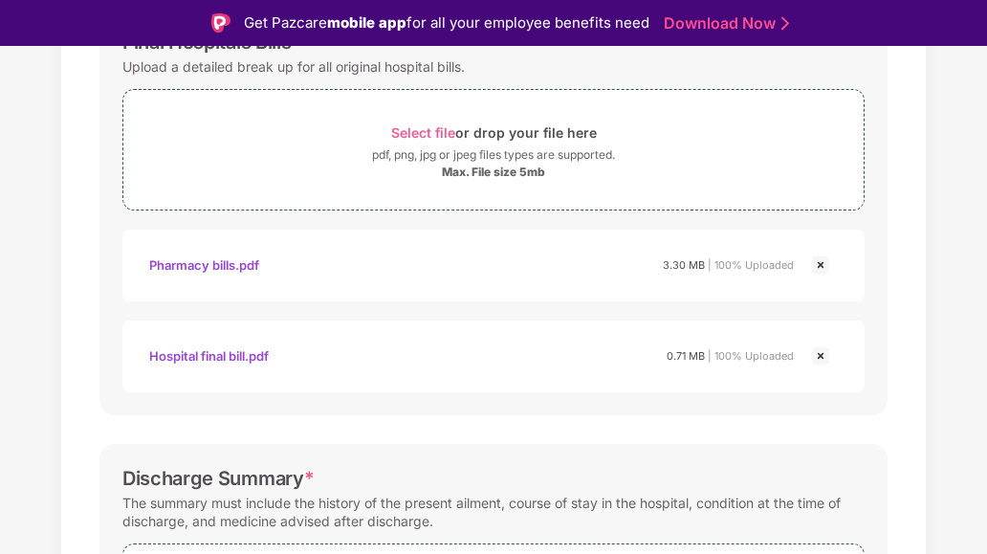
click at [820, 263] on img at bounding box center [820, 264] width 23 height 23
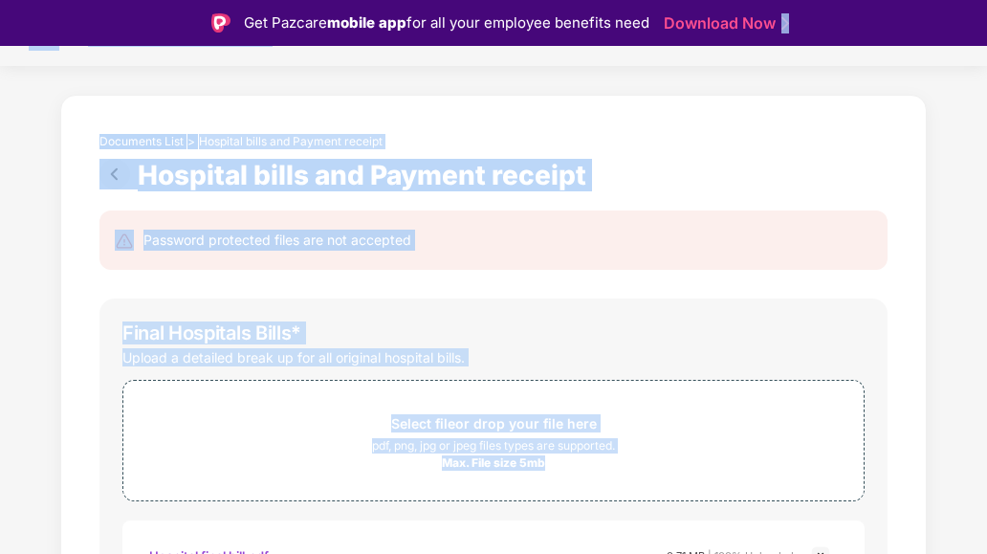
scroll to position [0, 0]
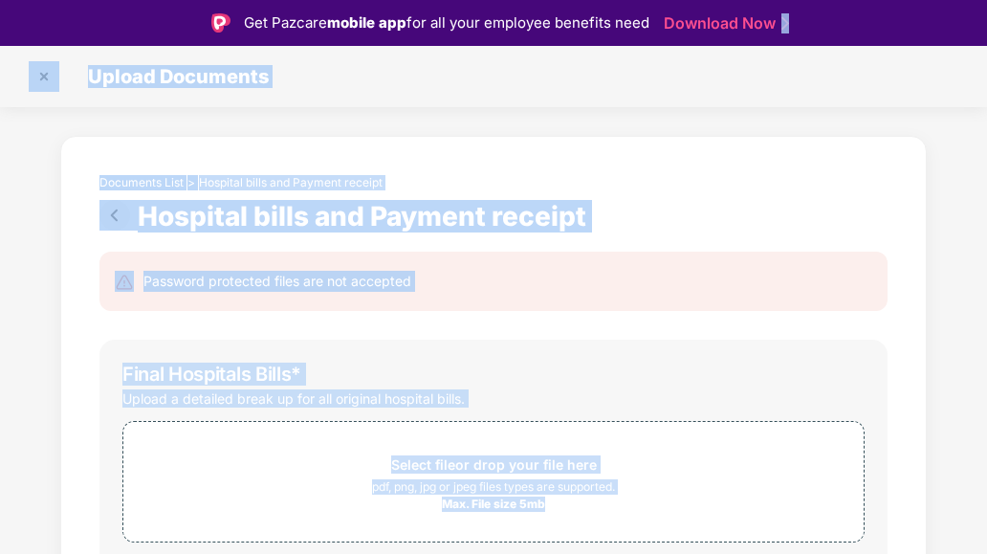
drag, startPoint x: 983, startPoint y: 202, endPoint x: 944, endPoint y: 10, distance: 196.1
click at [944, 10] on div "Get Pazcare mobile app for all your employee benefits need Download Now Upload …" at bounding box center [493, 299] width 987 height 599
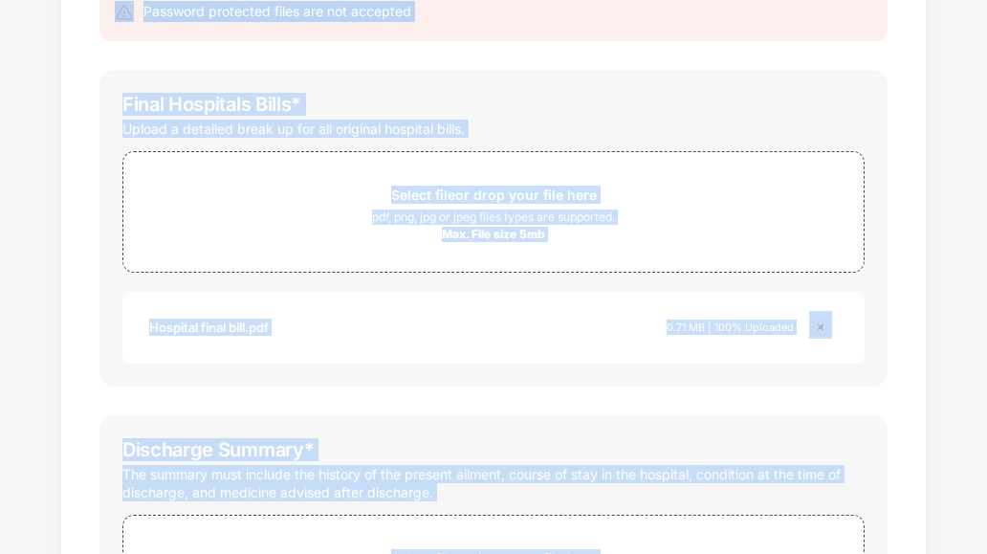
scroll to position [699, 0]
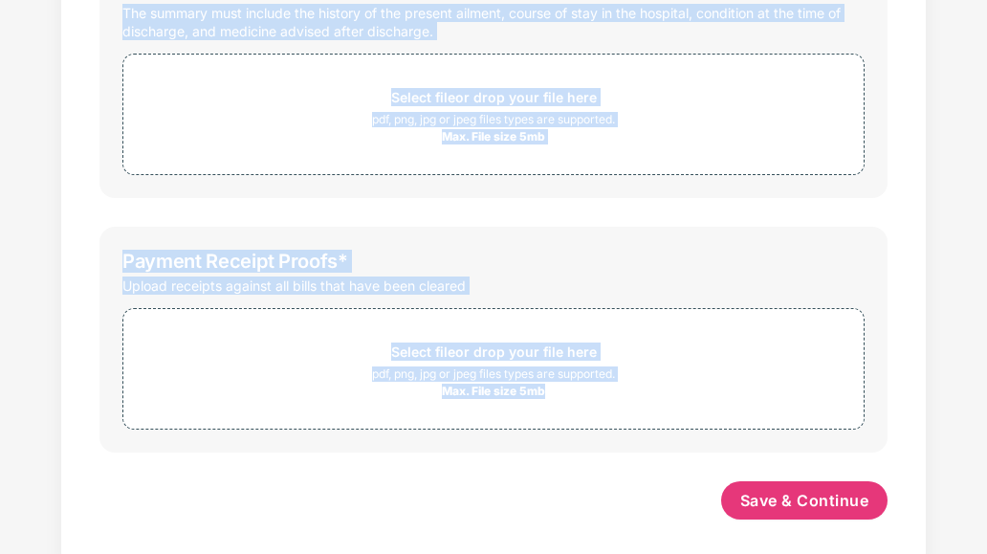
drag, startPoint x: 948, startPoint y: 196, endPoint x: 943, endPoint y: 574, distance: 377.7
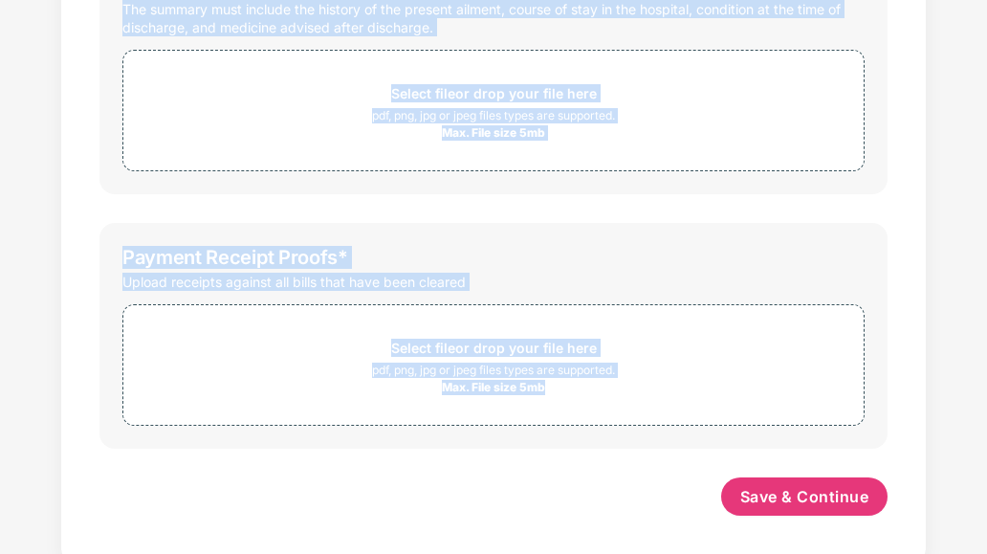
click at [943, 508] on html "Get Pazcare mobile app for all your employee benefits need Download Now Upload …" at bounding box center [493, 231] width 987 height 554
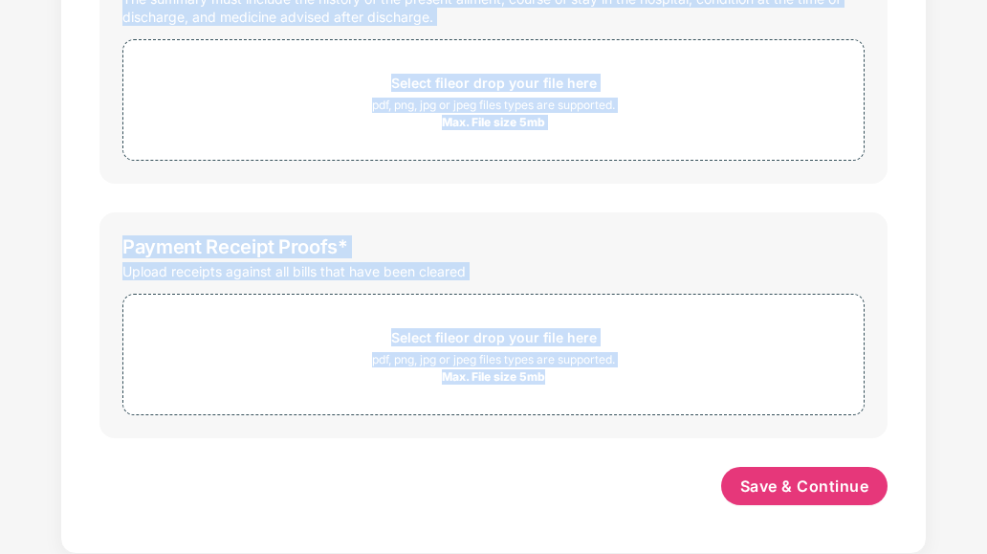
click at [895, 204] on div "Password protected files are not accepted Final Hospitals Bills * Upload a deta…" at bounding box center [493, 15] width 845 height 1055
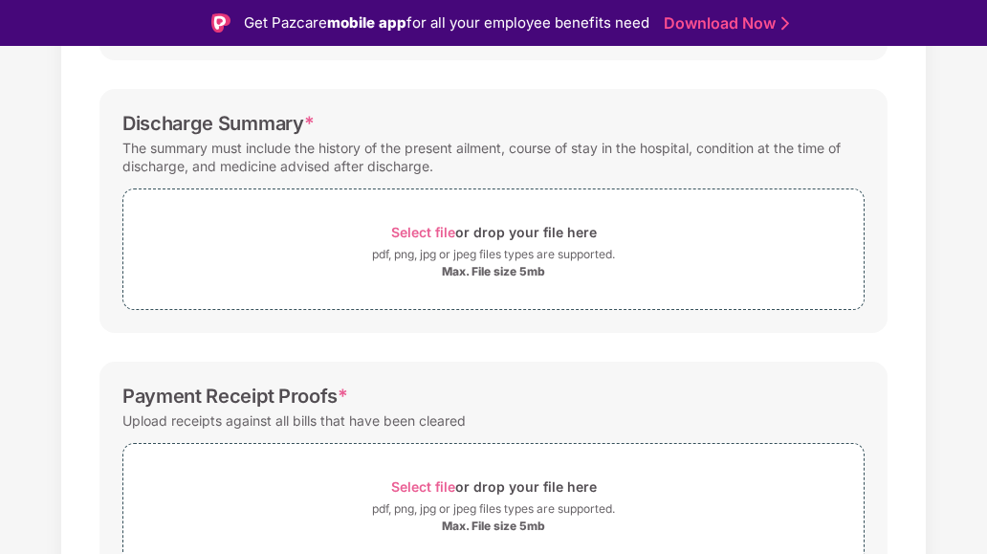
scroll to position [593, 0]
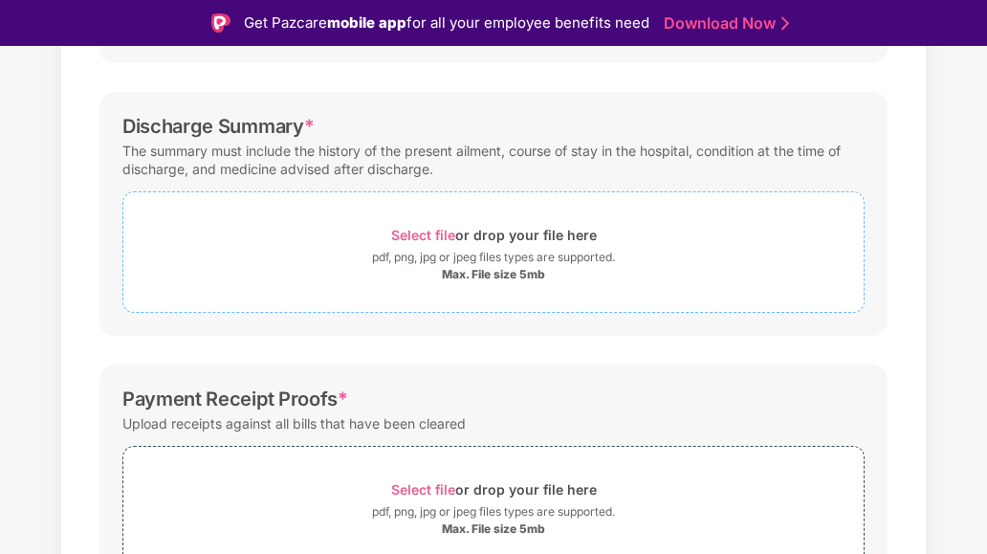
click at [413, 234] on span "Select file" at bounding box center [423, 235] width 64 height 16
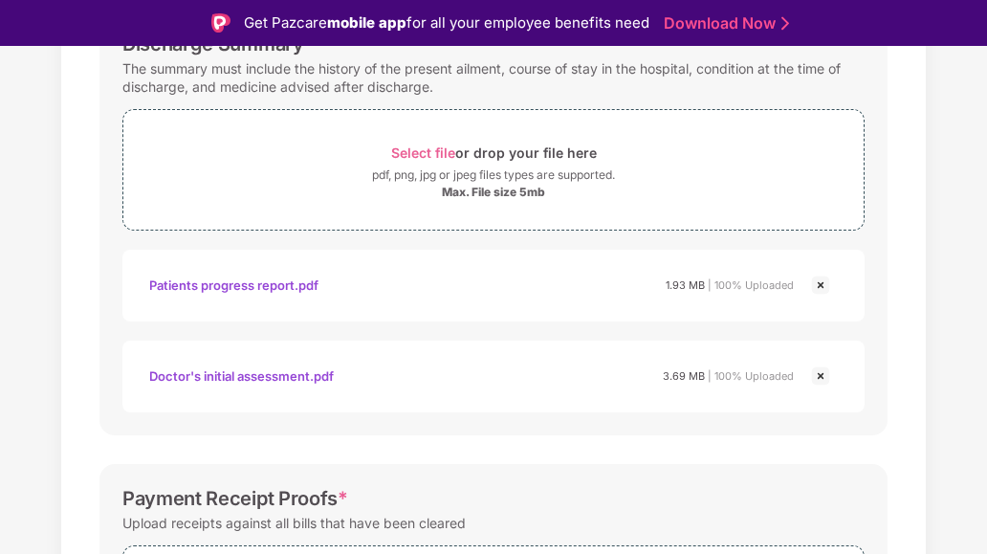
scroll to position [628, 0]
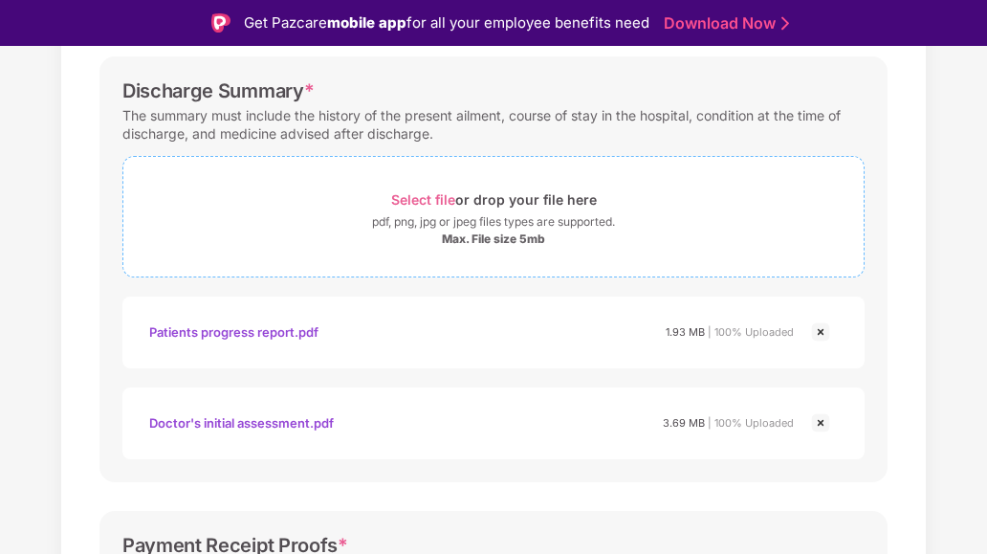
click at [417, 199] on span "Select file" at bounding box center [423, 199] width 64 height 16
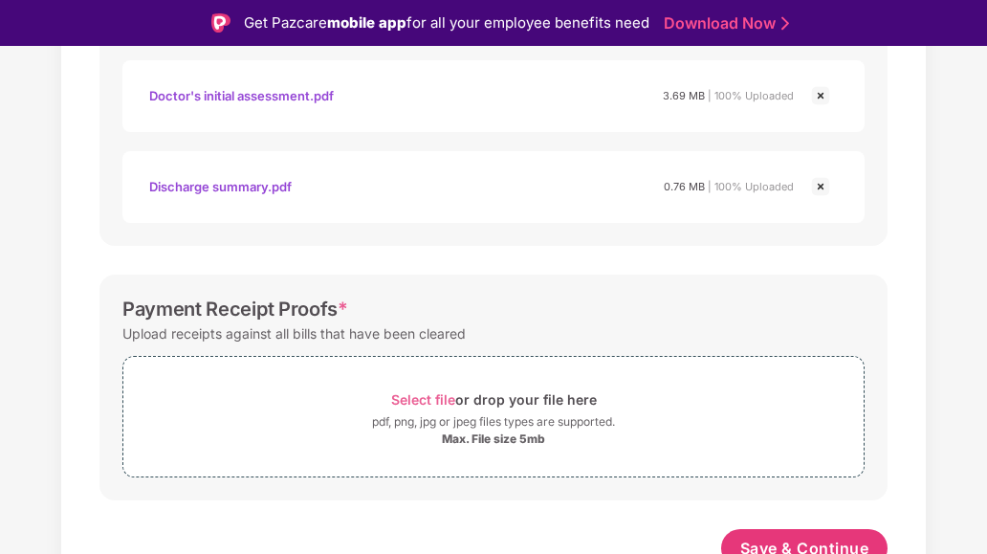
scroll to position [971, 0]
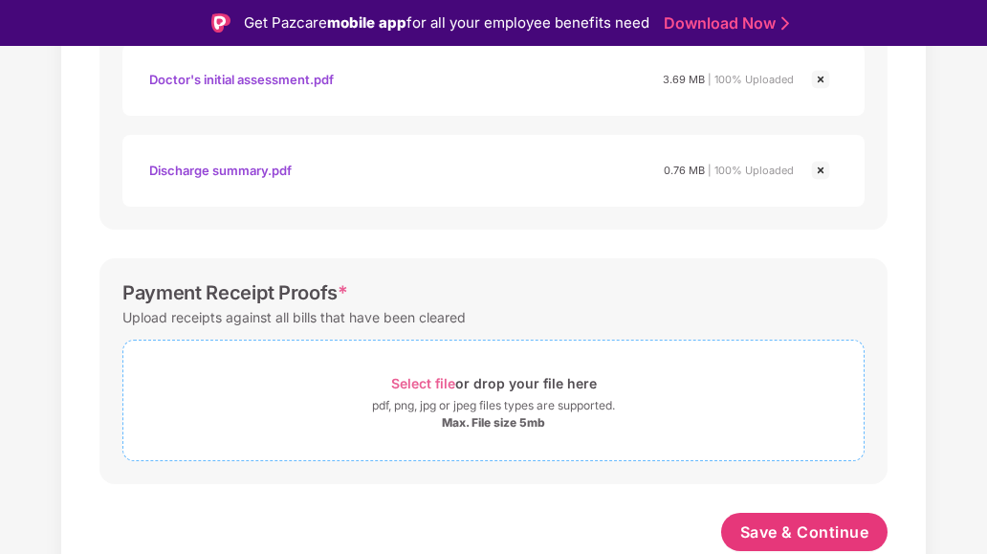
click at [429, 380] on span "Select file" at bounding box center [423, 383] width 64 height 16
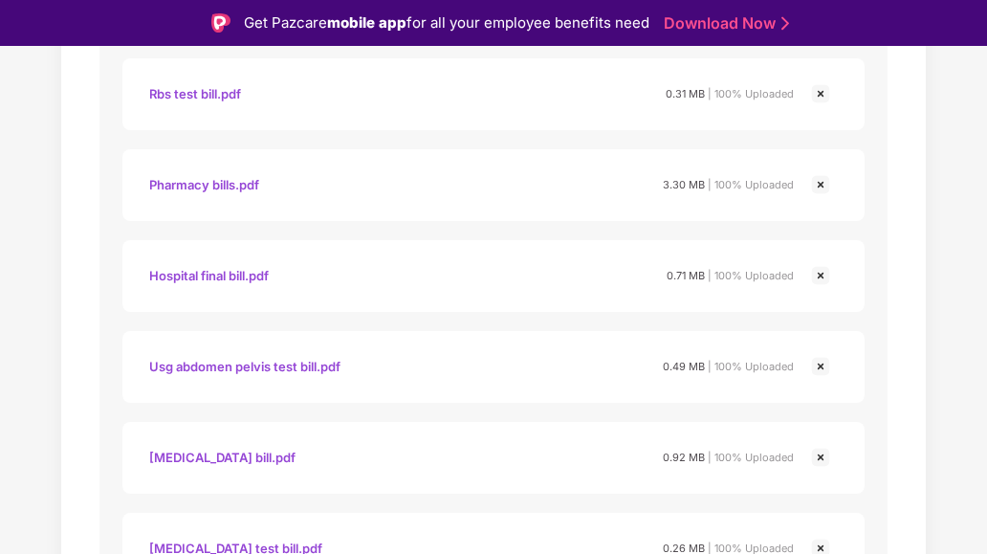
scroll to position [1607, 0]
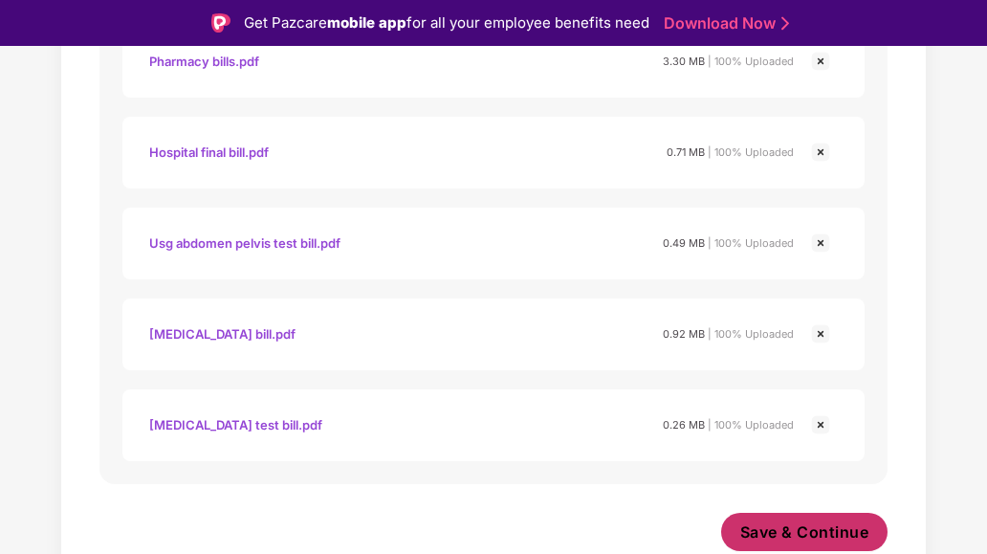
click at [774, 523] on span "Save & Continue" at bounding box center [804, 531] width 129 height 21
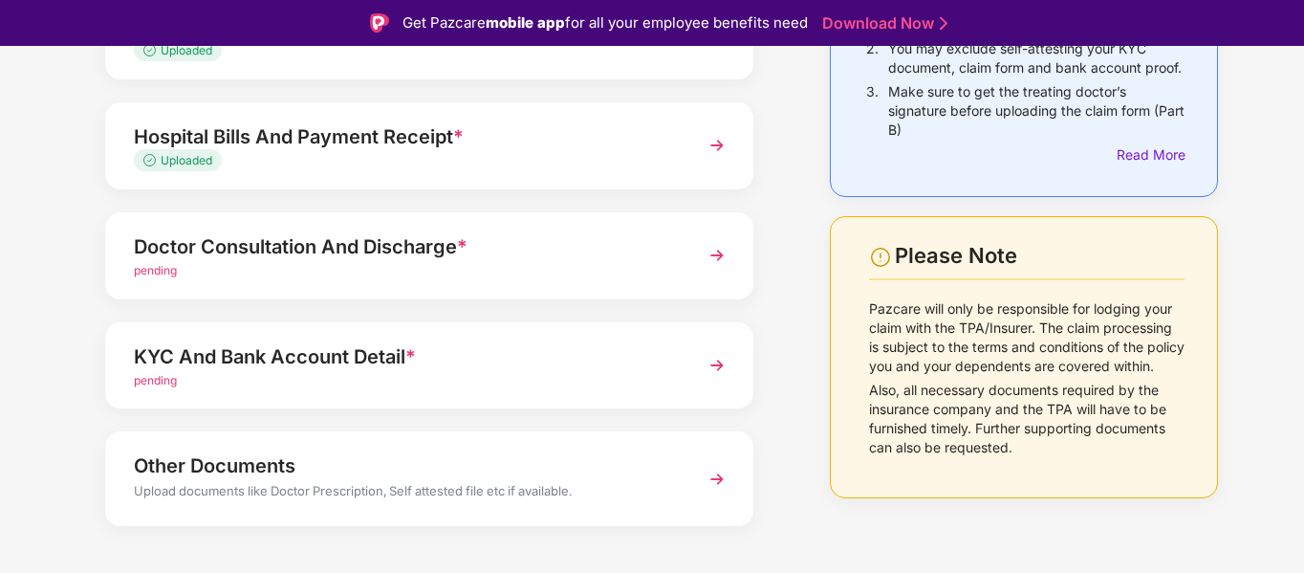
scroll to position [272, 0]
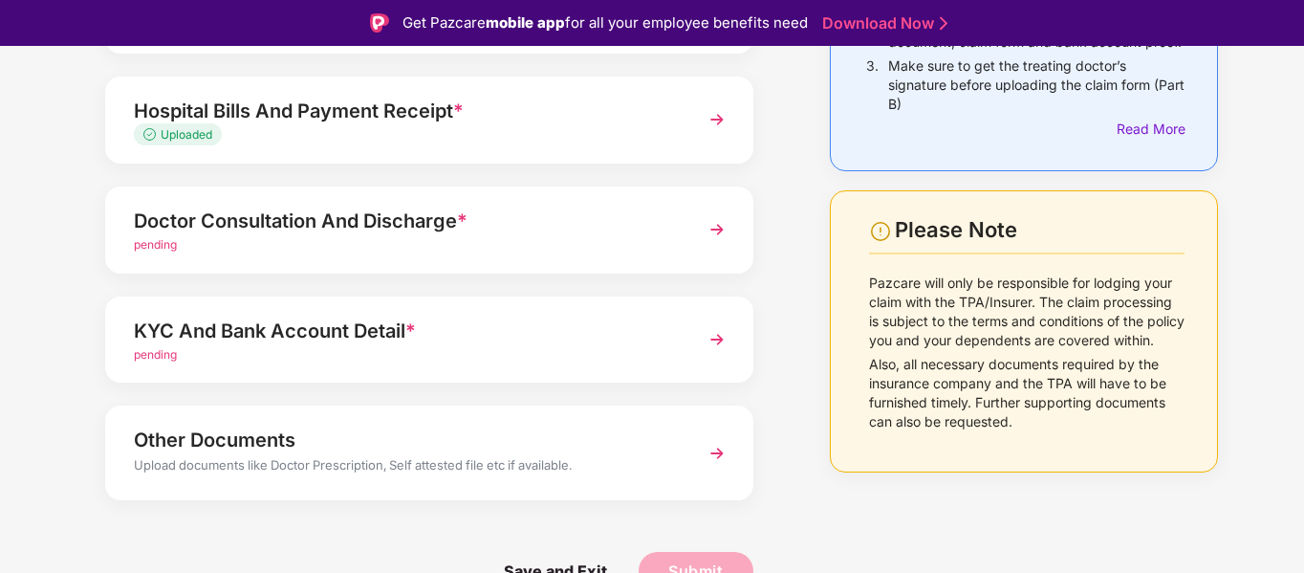
click at [715, 227] on img at bounding box center [717, 229] width 34 height 34
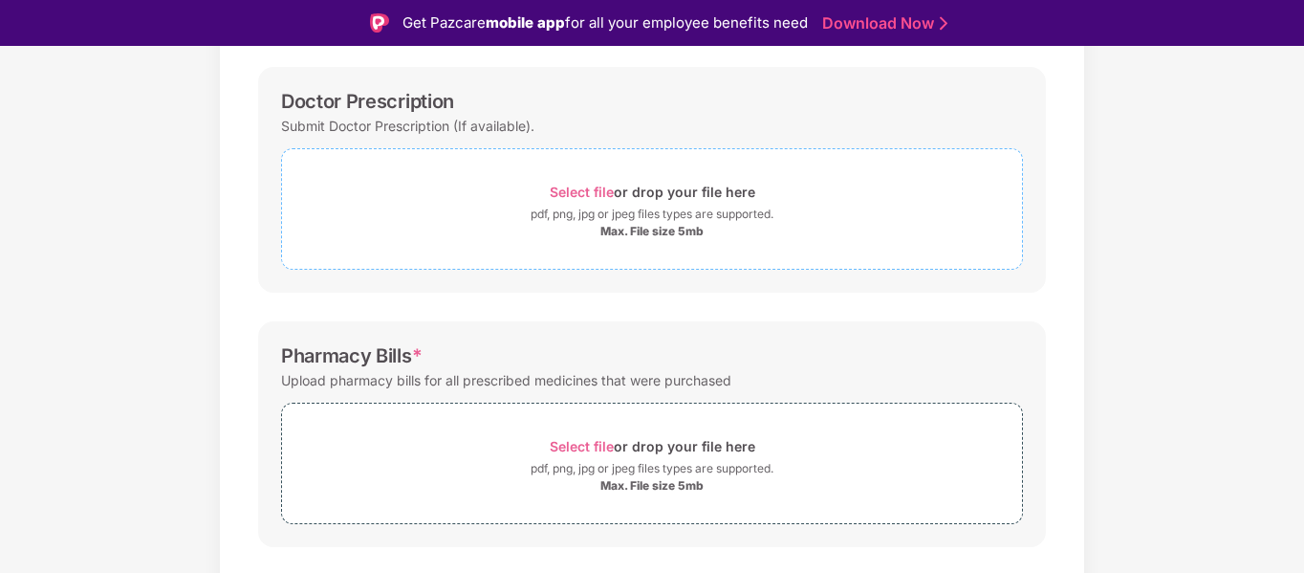
click at [577, 191] on span "Select file" at bounding box center [582, 192] width 64 height 16
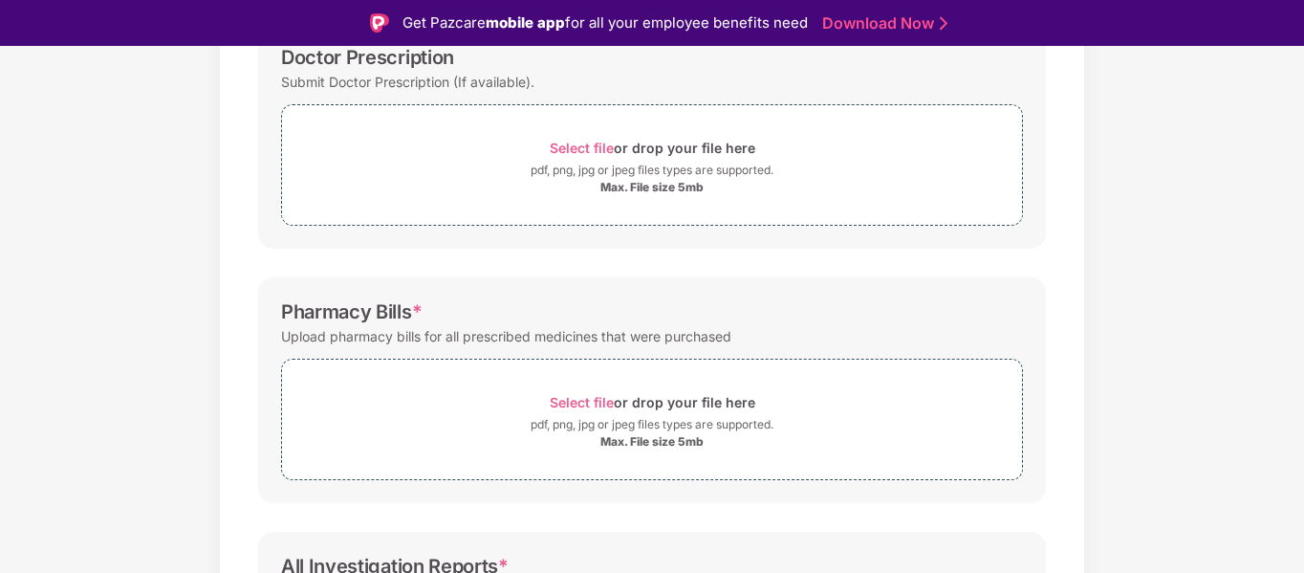
scroll to position [260, 0]
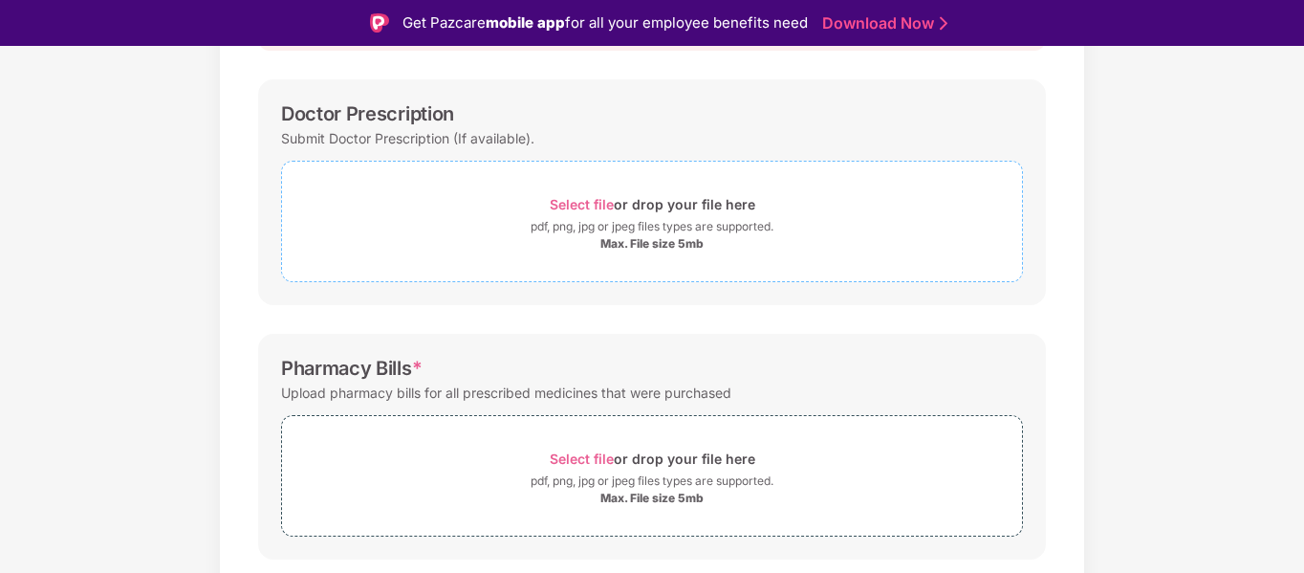
click at [577, 205] on span "Select file" at bounding box center [582, 204] width 64 height 16
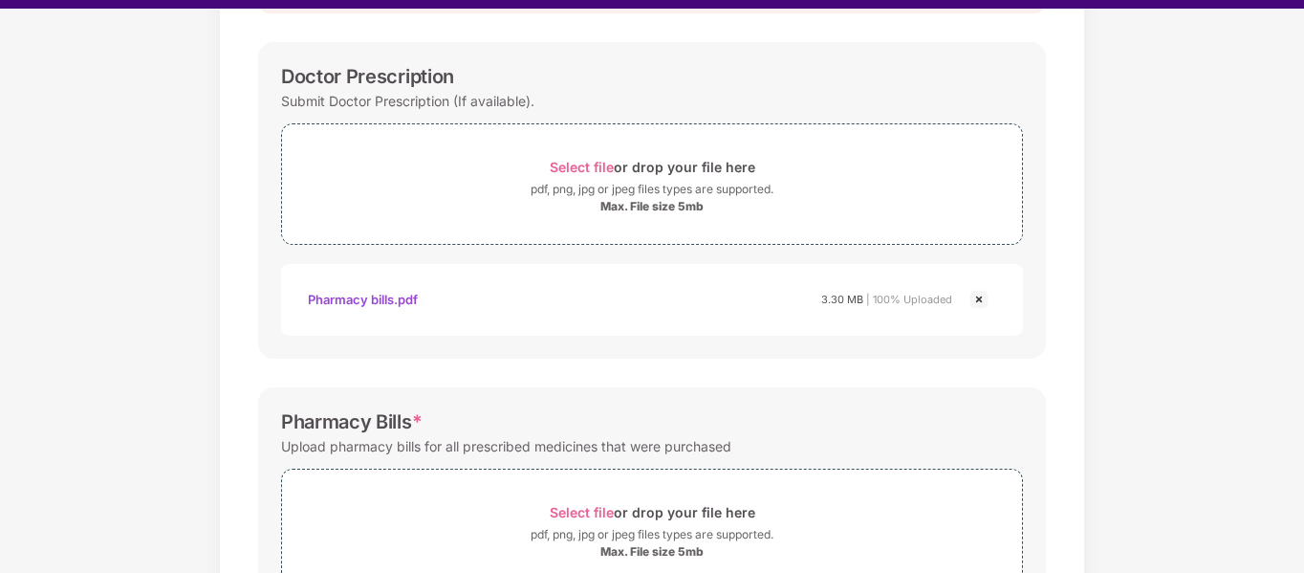
scroll to position [46, 0]
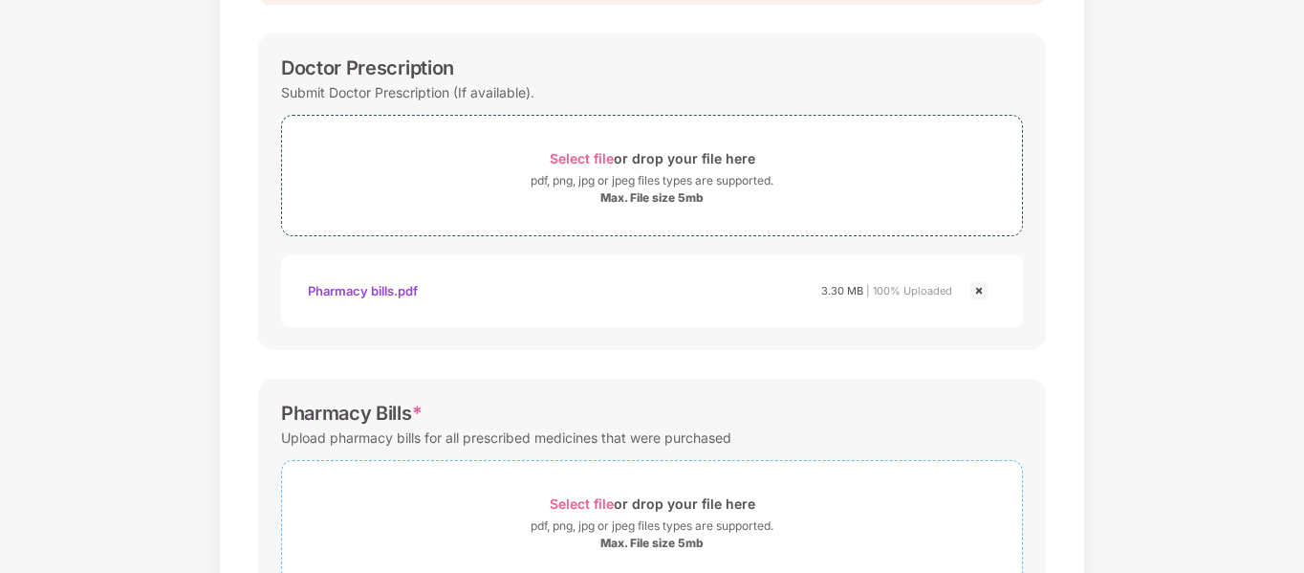
click at [595, 504] on span "Select file" at bounding box center [582, 503] width 64 height 16
click at [1288, 312] on div "Documents List > Doctor consultation and discharge summary Doctor consultation …" at bounding box center [652, 456] width 1304 height 1253
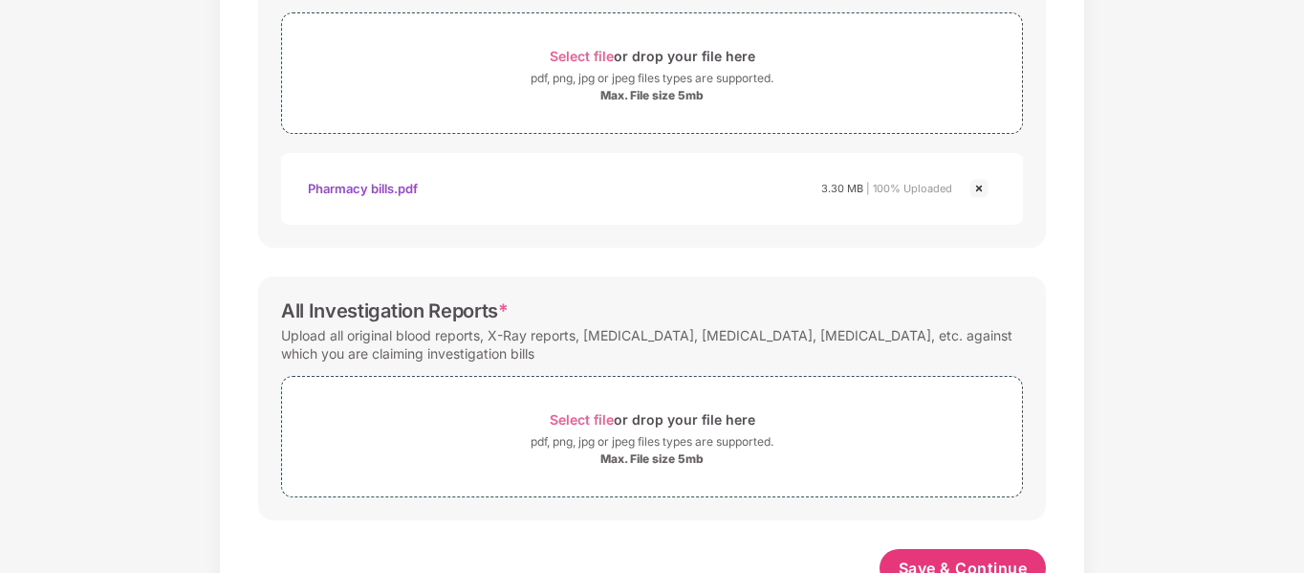
scroll to position [771, 0]
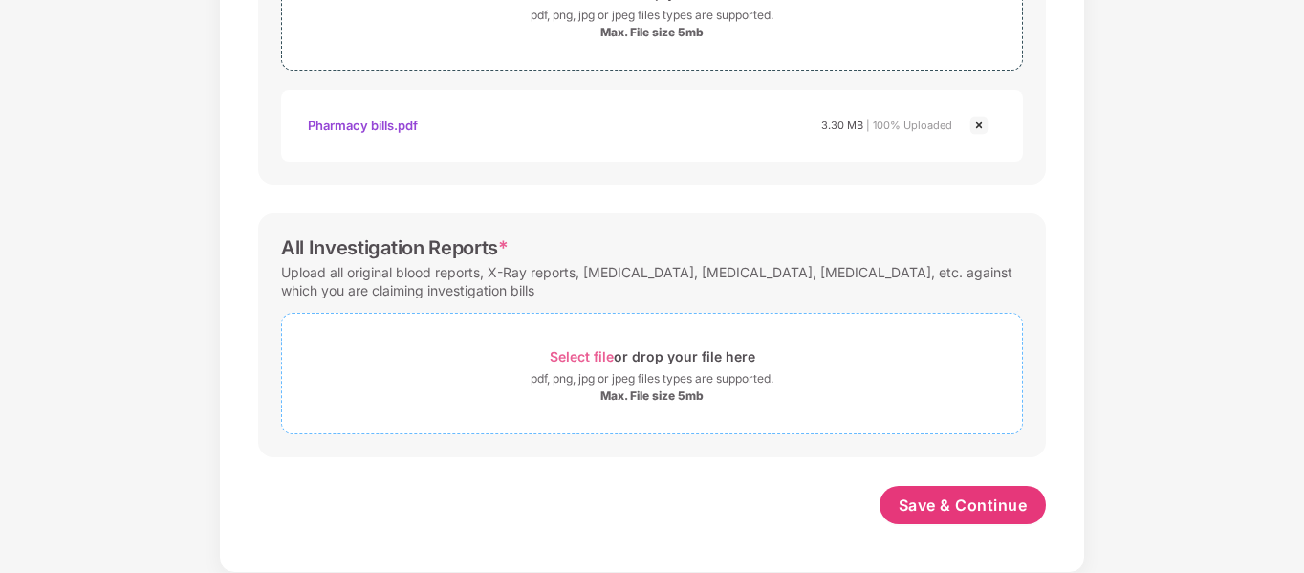
click at [594, 351] on span "Select file" at bounding box center [582, 356] width 64 height 16
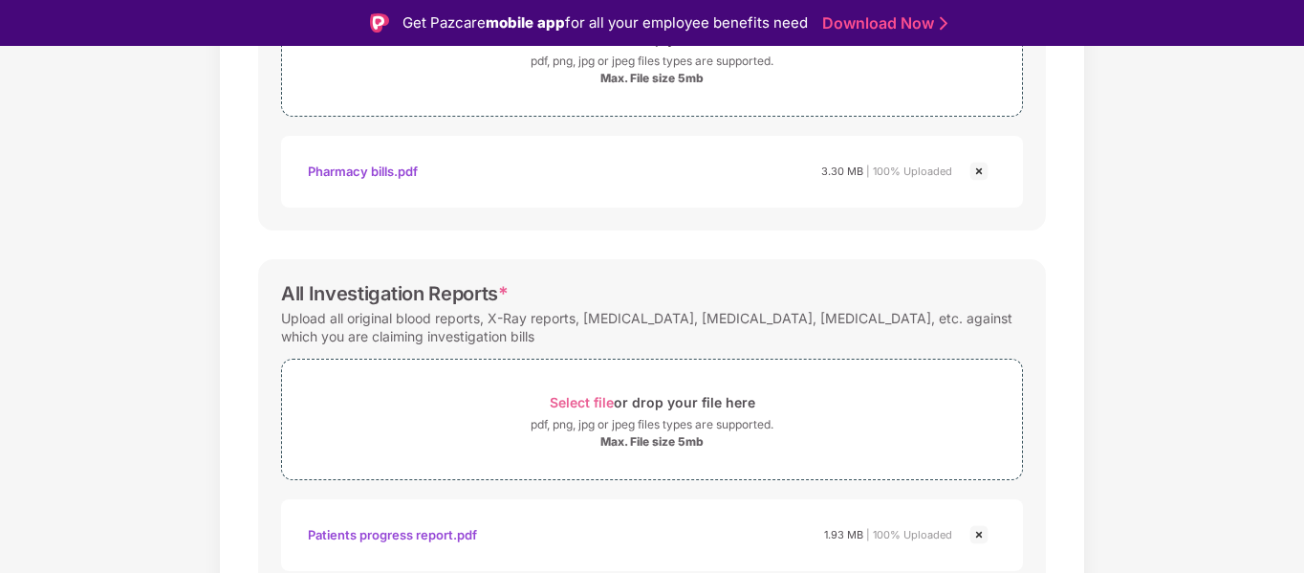
scroll to position [46, 0]
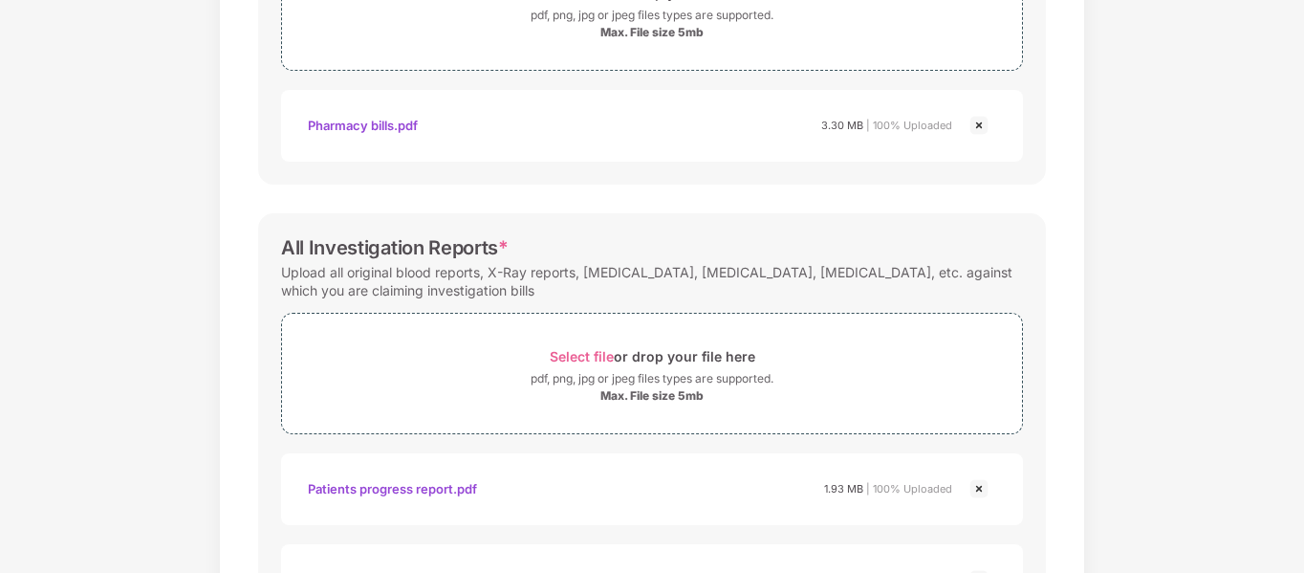
click at [1034, 393] on div "All Investigation Reports * Upload all original blood reports, X-Ray reports, […" at bounding box center [652, 425] width 788 height 425
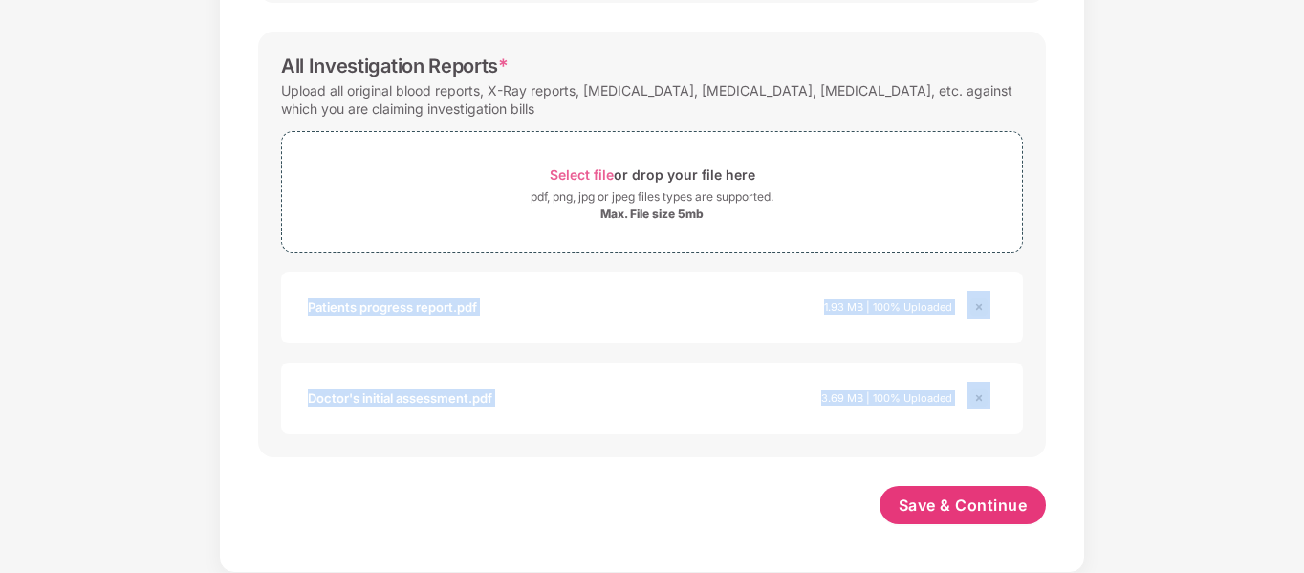
drag, startPoint x: 1034, startPoint y: 393, endPoint x: 1076, endPoint y: 618, distance: 228.6
click at [1076, 527] on html "Get Pazcare mobile app for all your employee benefits need Download Now Upload …" at bounding box center [652, 240] width 1304 height 573
click at [723, 454] on div "All Investigation Reports * Upload all original blood reports, X-Ray reports, […" at bounding box center [652, 244] width 788 height 425
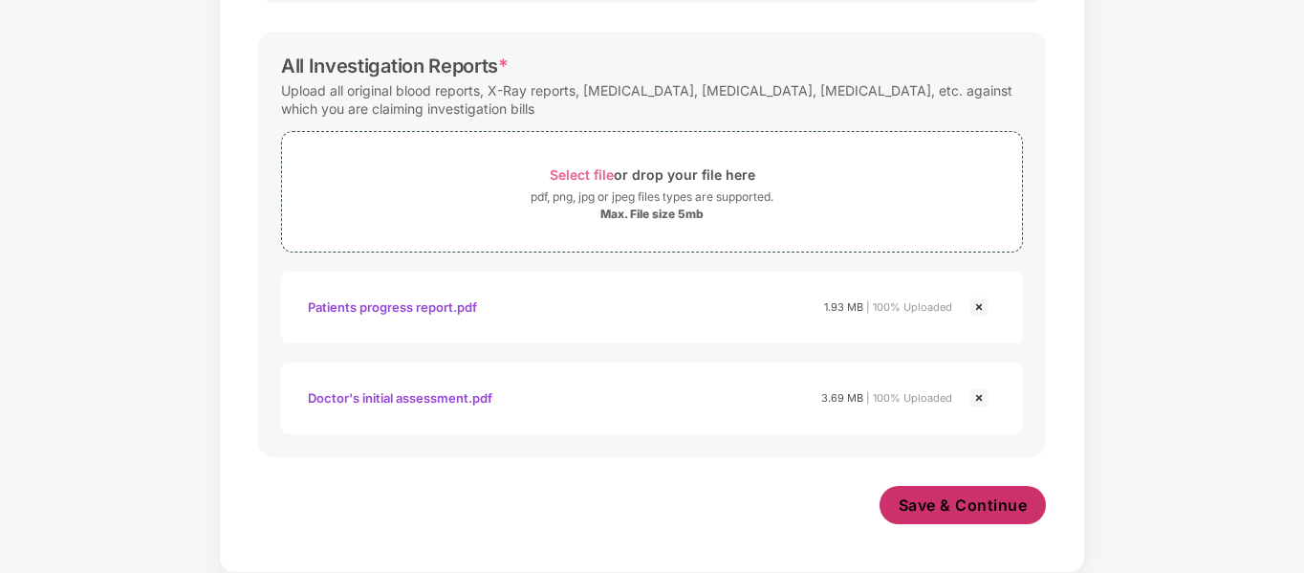
click at [952, 504] on span "Save & Continue" at bounding box center [963, 504] width 129 height 21
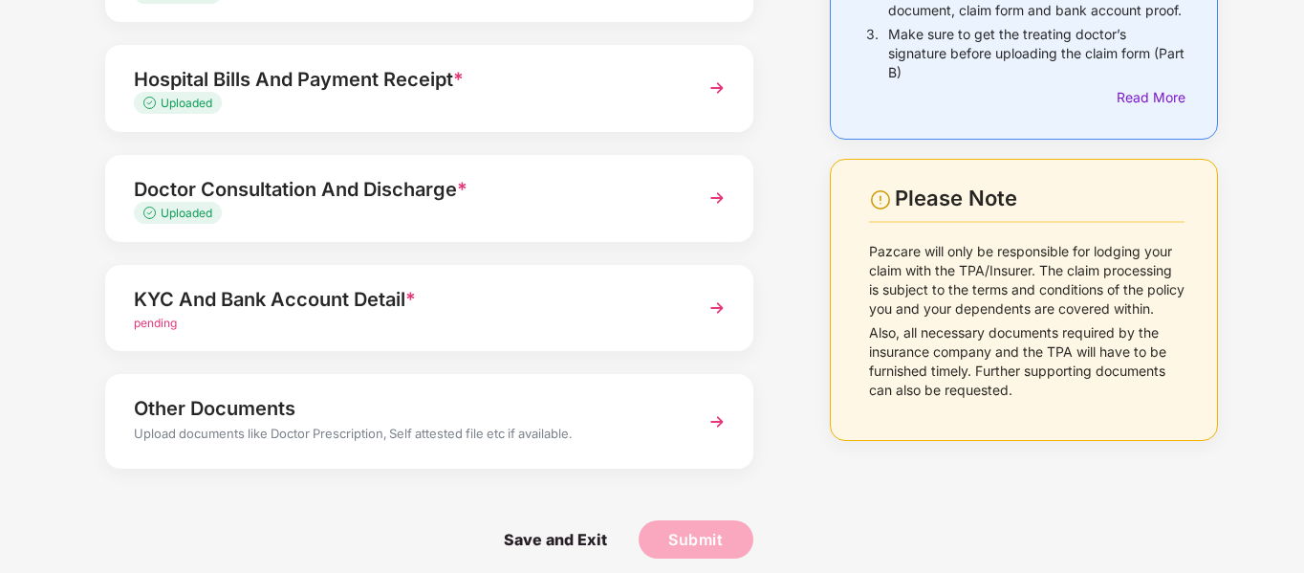
scroll to position [272, 0]
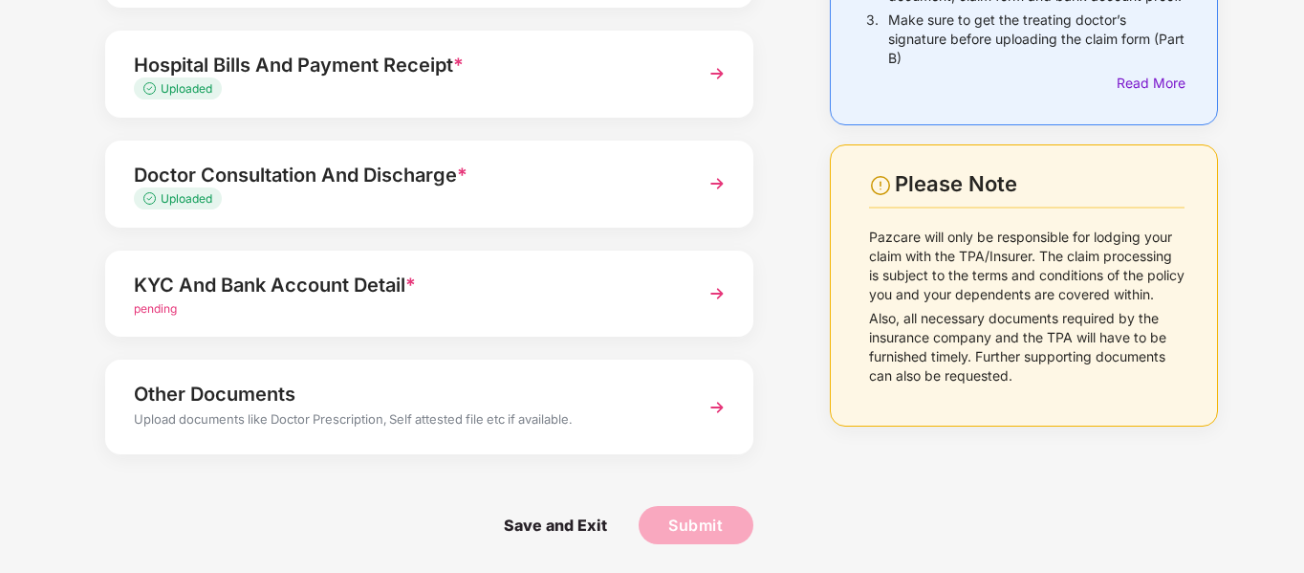
click at [719, 292] on img at bounding box center [717, 293] width 34 height 34
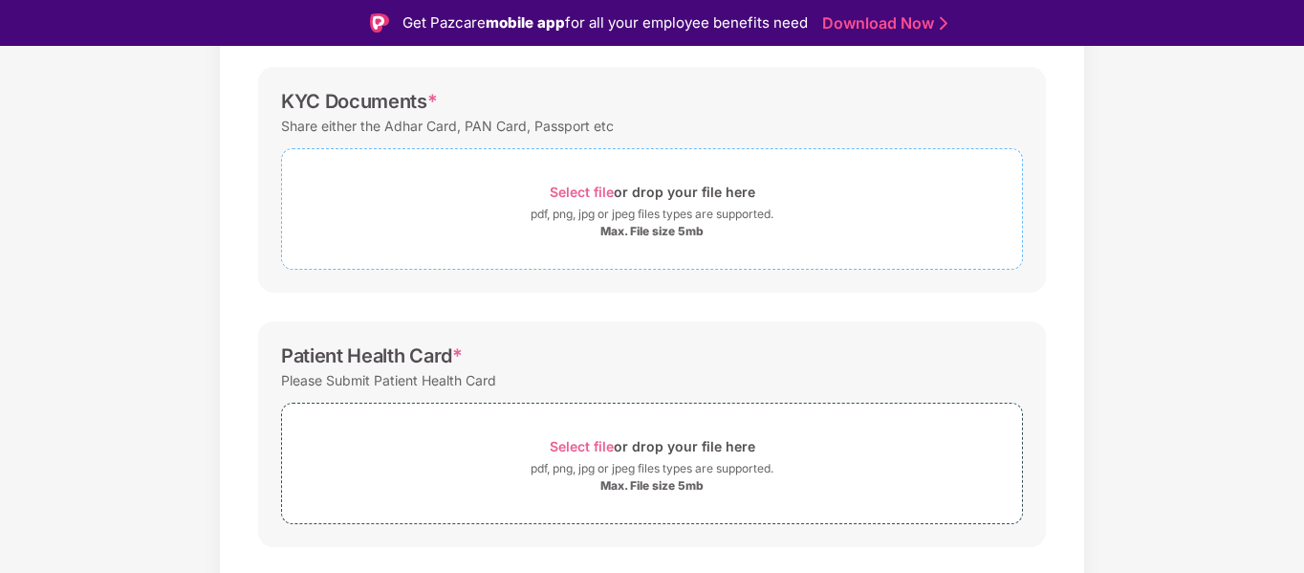
click at [590, 192] on span "Select file" at bounding box center [582, 192] width 64 height 16
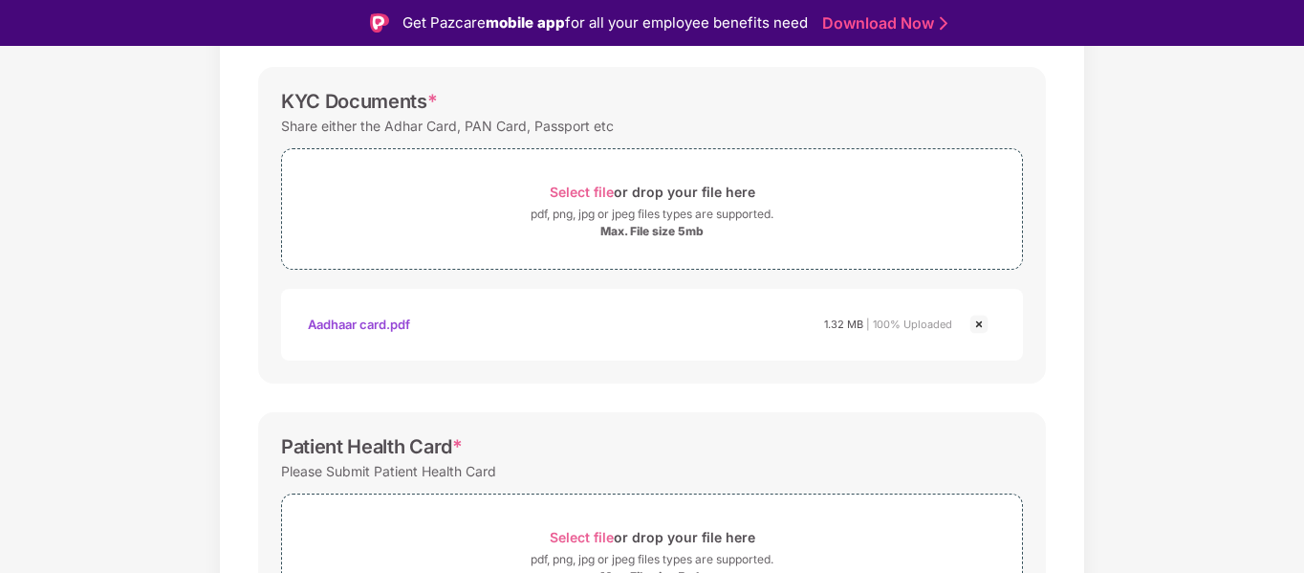
scroll to position [46, 0]
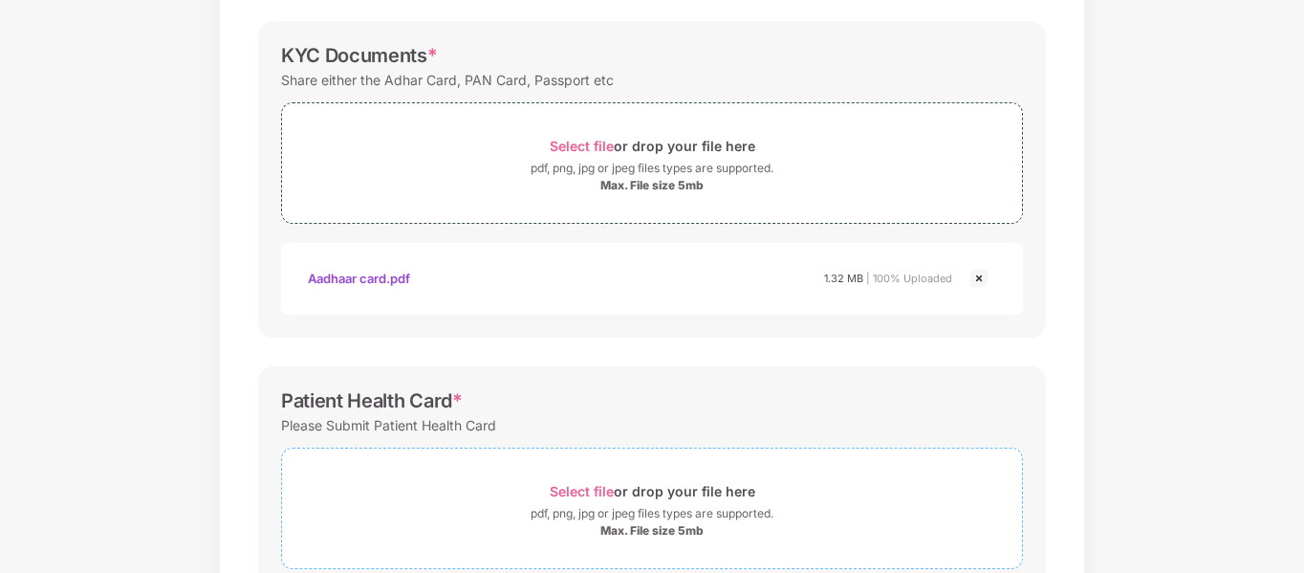
click at [584, 487] on span "Select file" at bounding box center [582, 491] width 64 height 16
click at [1301, 397] on div "Documents List > KYC and Bank Account Detail KYC and Bank Account Detail Passwo…" at bounding box center [652, 434] width 1304 height 1235
drag, startPoint x: 1301, startPoint y: 397, endPoint x: 1304, endPoint y: 310, distance: 87.0
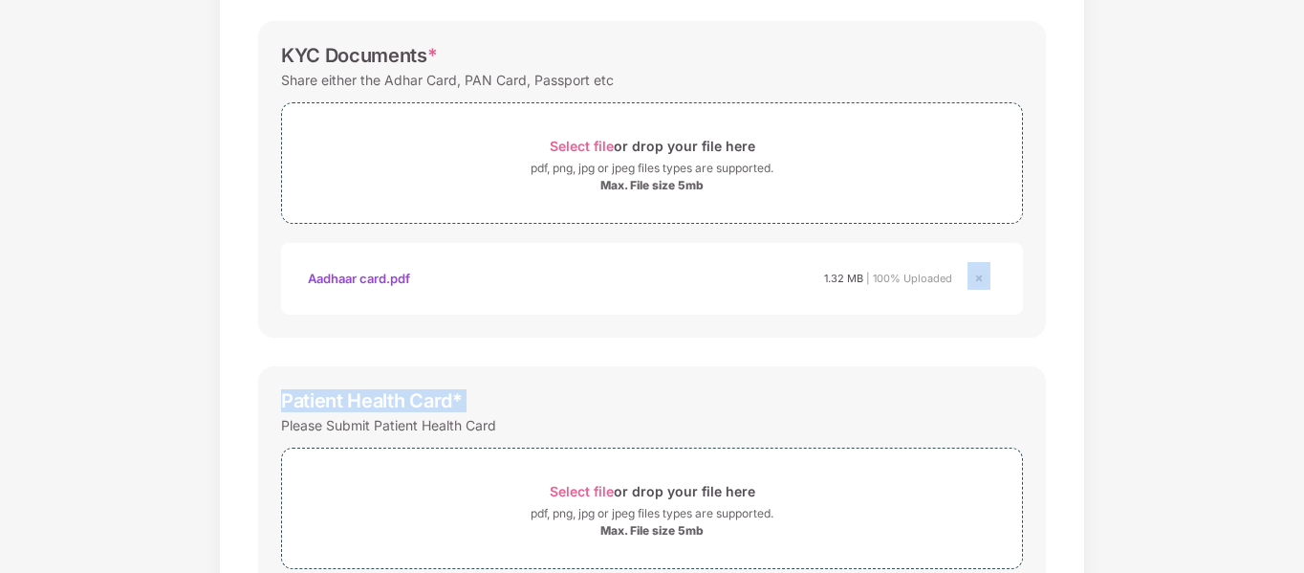
click at [1303, 310] on html "Get Pazcare mobile app for all your employee benefits need Download Now Upload …" at bounding box center [652, 240] width 1304 height 573
click at [1016, 370] on div "Patient Health Card * Please Submit Patient Health Card Select file or drop you…" at bounding box center [652, 524] width 788 height 316
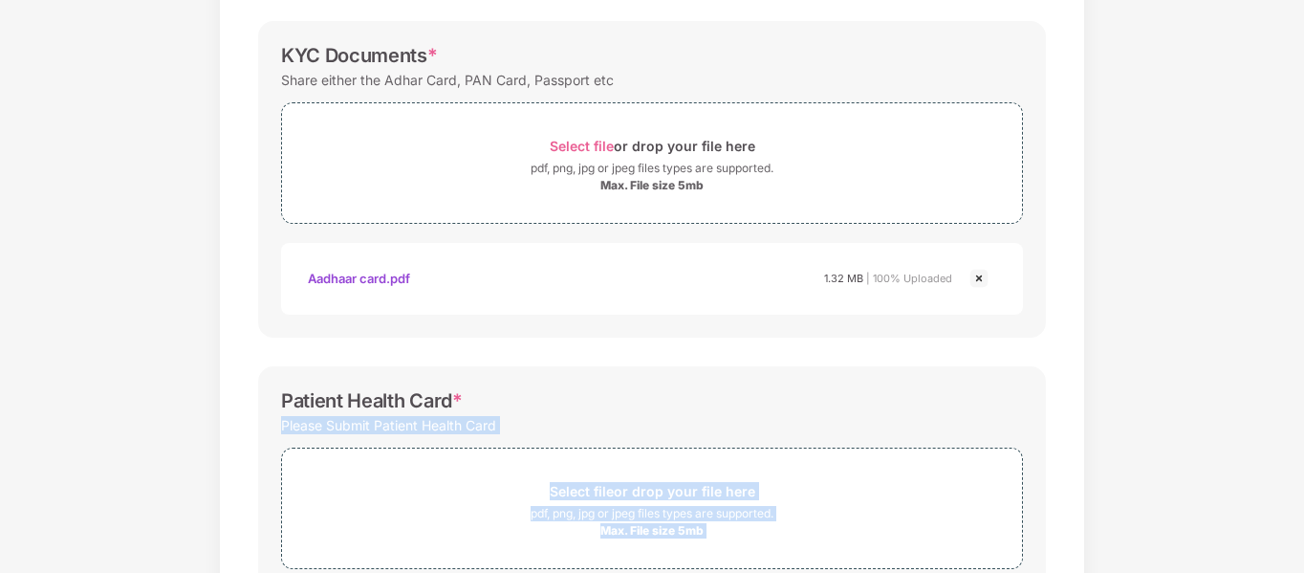
scroll to position [752, 0]
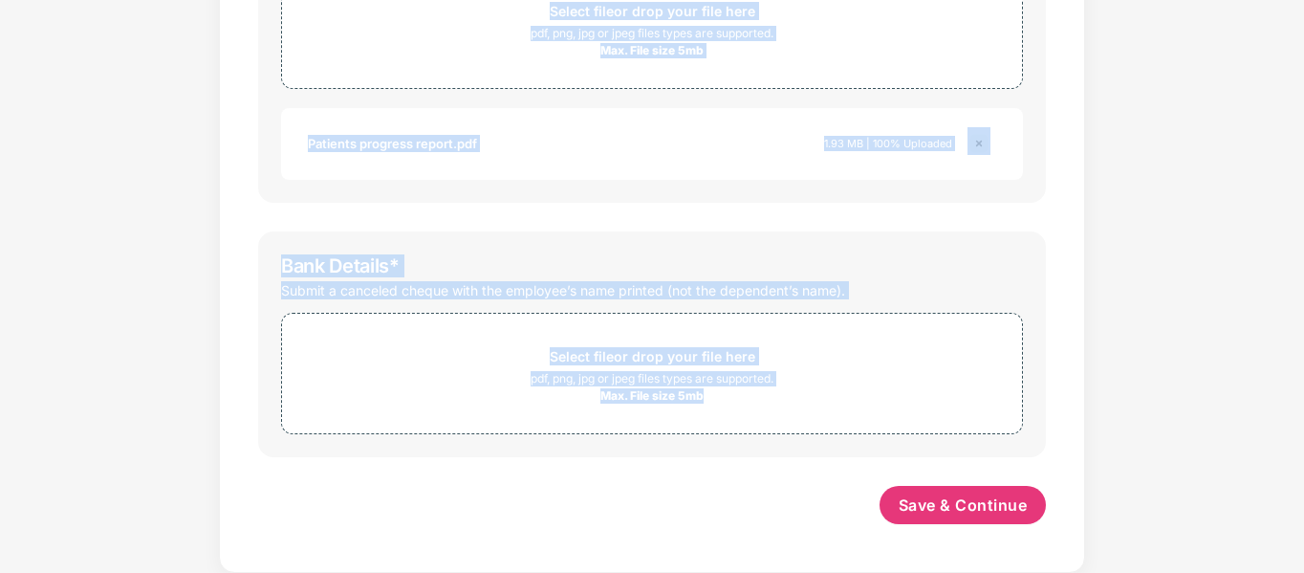
drag, startPoint x: 786, startPoint y: 442, endPoint x: 903, endPoint y: 617, distance: 210.8
click at [903, 527] on html "Get Pazcare mobile app for all your employee benefits need Download Now Upload …" at bounding box center [652, 240] width 1304 height 573
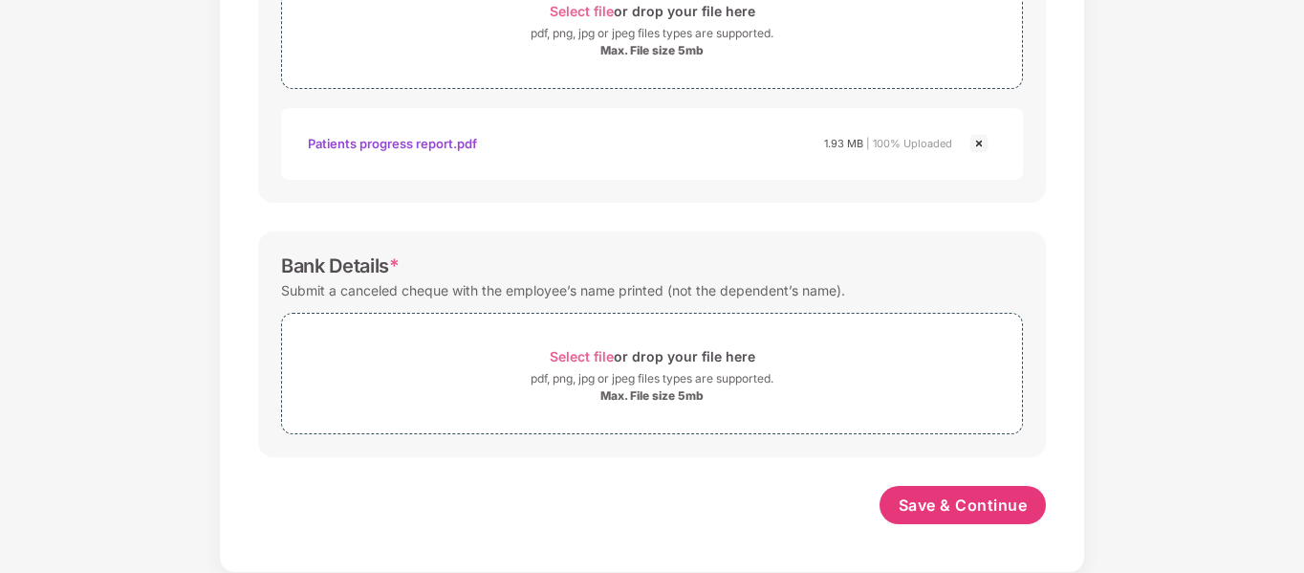
drag, startPoint x: 1301, startPoint y: 370, endPoint x: 1305, endPoint y: 323, distance: 47.0
click at [1303, 323] on html "Get Pazcare mobile app for all your employee benefits need Download Now Upload …" at bounding box center [652, 240] width 1304 height 573
click at [583, 359] on span "Select file" at bounding box center [582, 356] width 64 height 16
click at [581, 356] on span "Select file" at bounding box center [582, 356] width 64 height 16
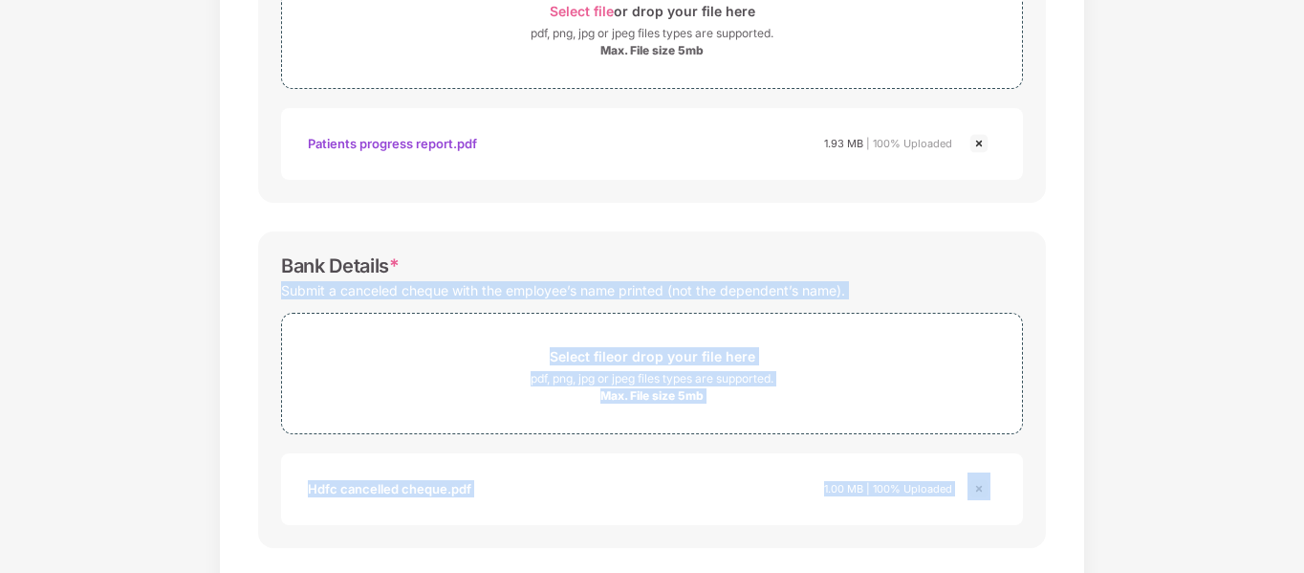
scroll to position [843, 0]
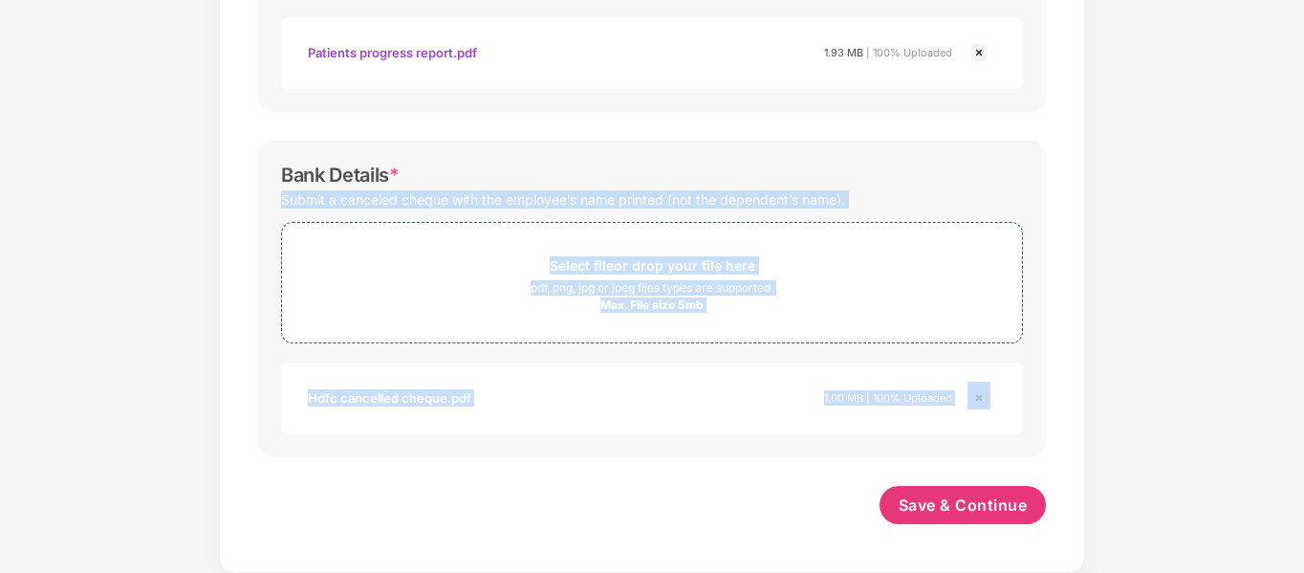
drag, startPoint x: 969, startPoint y: 242, endPoint x: 1071, endPoint y: 613, distance: 384.5
click at [1071, 527] on html "Get Pazcare mobile app for all your employee benefits need Download Now Upload …" at bounding box center [652, 240] width 1304 height 573
click at [965, 507] on span "Save & Continue" at bounding box center [963, 504] width 129 height 21
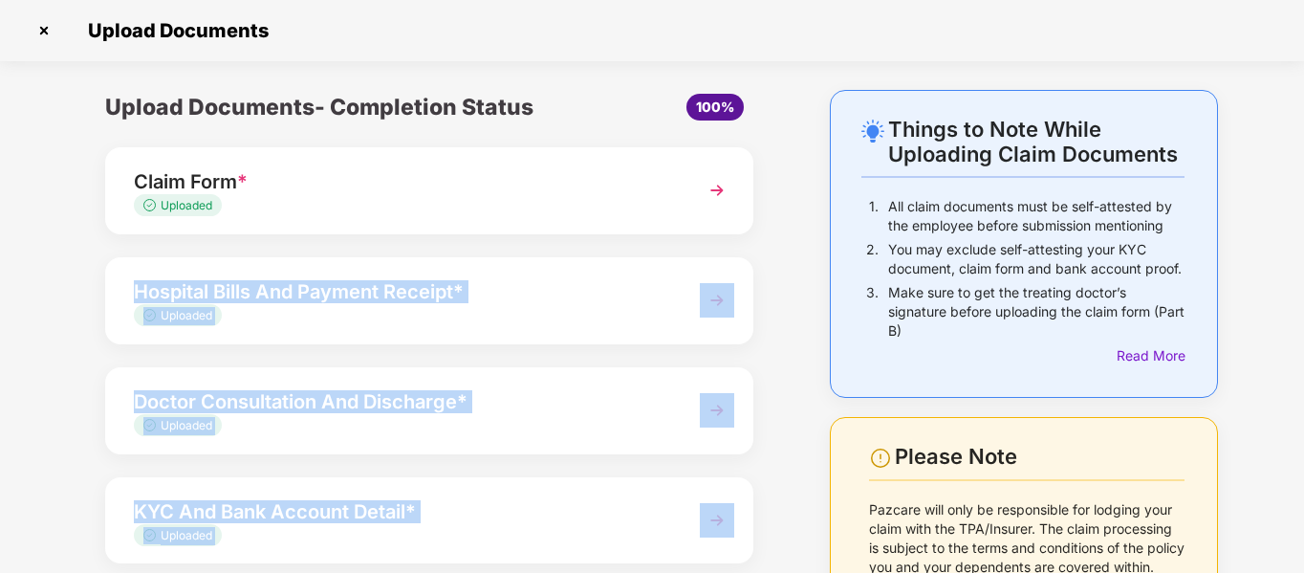
scroll to position [227, 0]
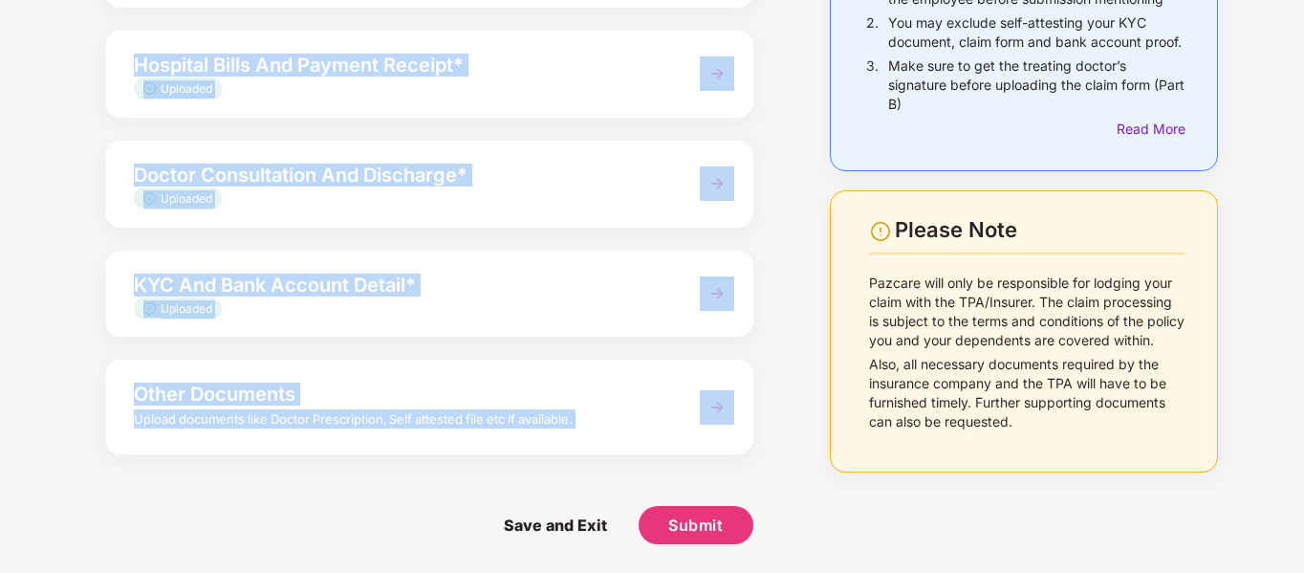
drag, startPoint x: 17, startPoint y: 274, endPoint x: 417, endPoint y: 618, distance: 526.8
click at [417, 527] on html "Get Pazcare mobile app for all your employee benefits need Download Now Upload …" at bounding box center [652, 240] width 1304 height 573
click at [685, 527] on span "Submit" at bounding box center [695, 524] width 54 height 21
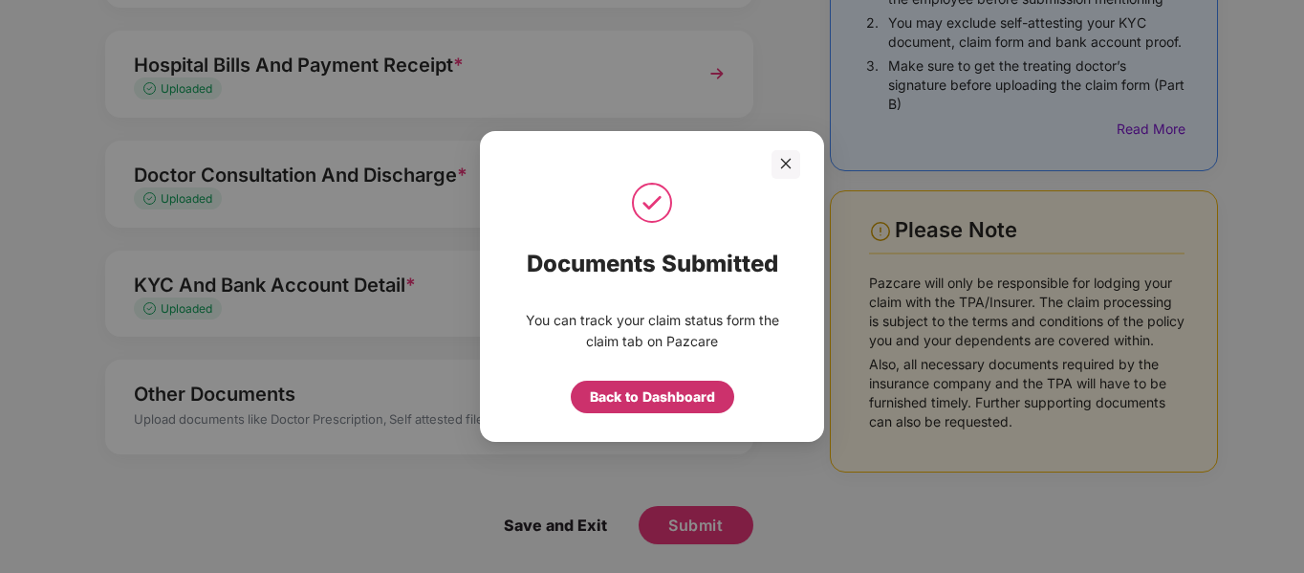
click at [648, 392] on div "Back to Dashboard" at bounding box center [652, 396] width 125 height 21
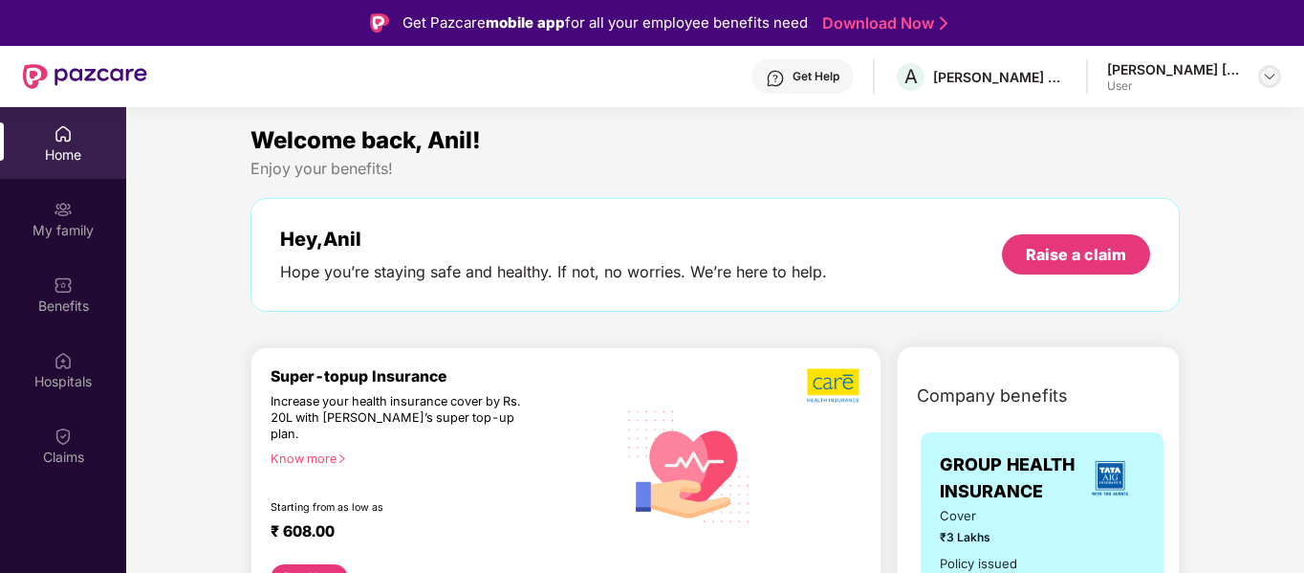
click at [1271, 77] on img at bounding box center [1269, 76] width 15 height 15
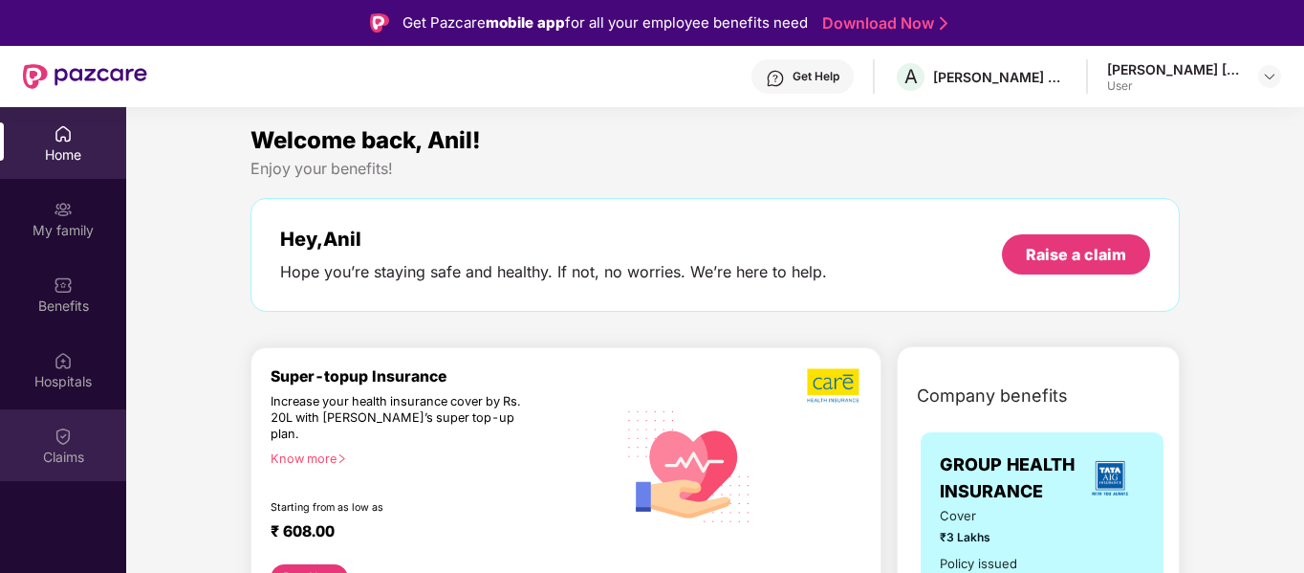
click at [67, 432] on img at bounding box center [63, 435] width 19 height 19
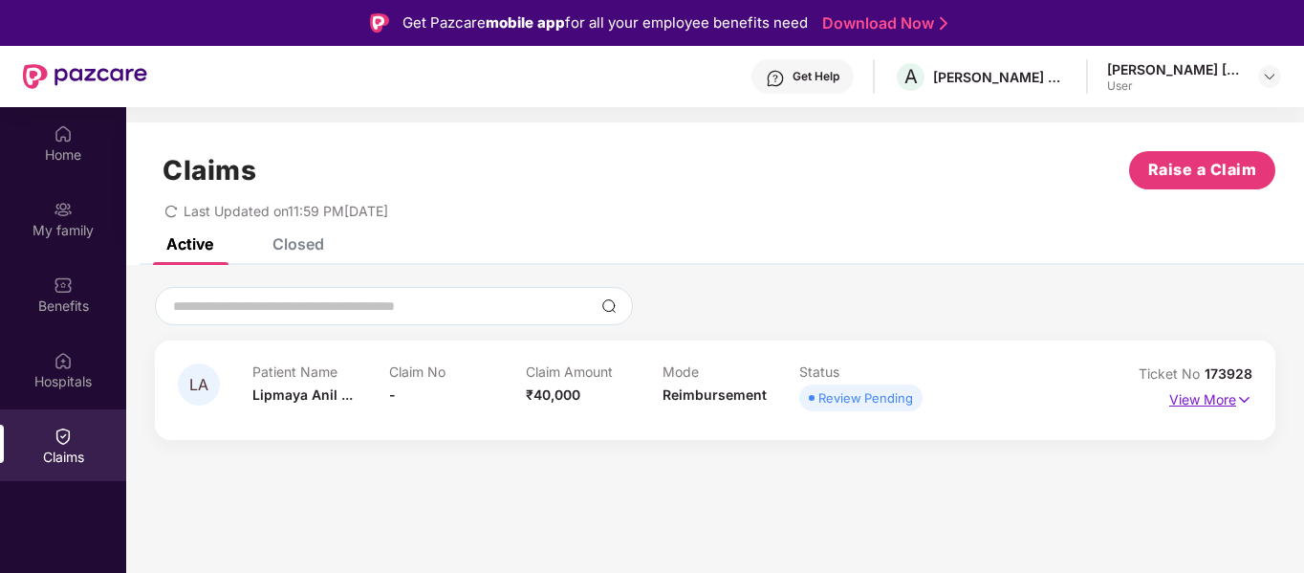
click at [1241, 398] on img at bounding box center [1244, 399] width 16 height 21
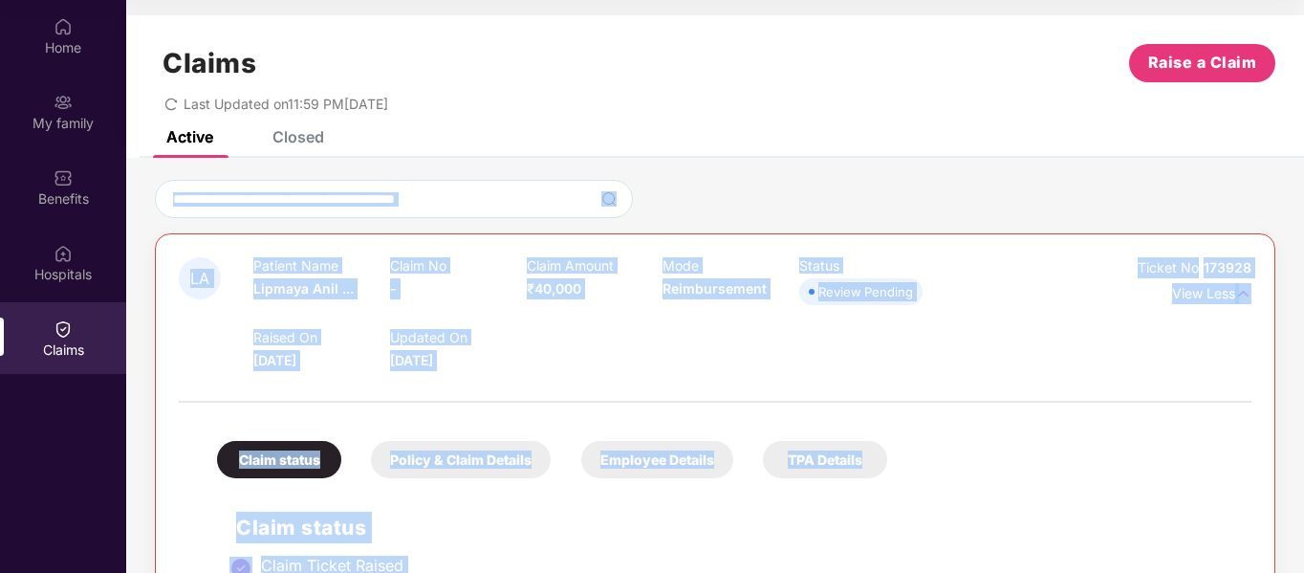
scroll to position [254, 0]
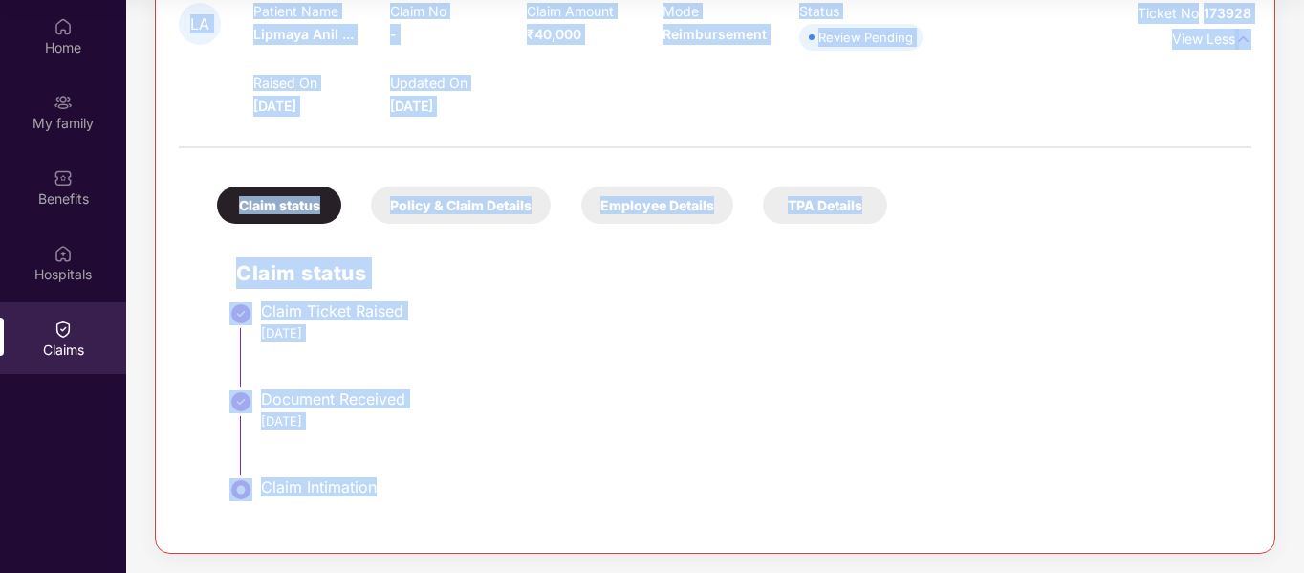
drag, startPoint x: 921, startPoint y: 281, endPoint x: 973, endPoint y: 618, distance: 340.6
click at [973, 466] on html "Get Pazcare mobile app for all your employee benefits need Download Now Get Hel…" at bounding box center [652, 179] width 1304 height 573
click at [949, 572] on div "LA Patient Name Lipmaya Anil ... Claim No - Claim Amount ₹40,000 Mode Reimburse…" at bounding box center [715, 237] width 1178 height 669
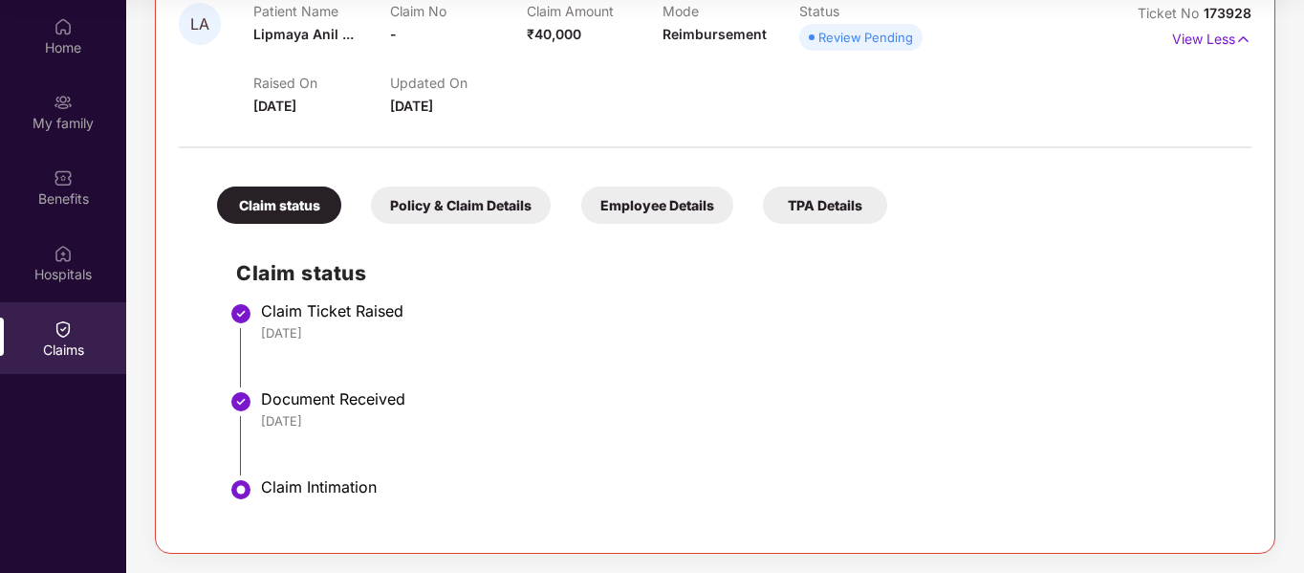
click at [937, 425] on div "14 Sep 2025" at bounding box center [746, 420] width 971 height 17
click at [460, 207] on div "Policy & Claim Details" at bounding box center [461, 204] width 180 height 37
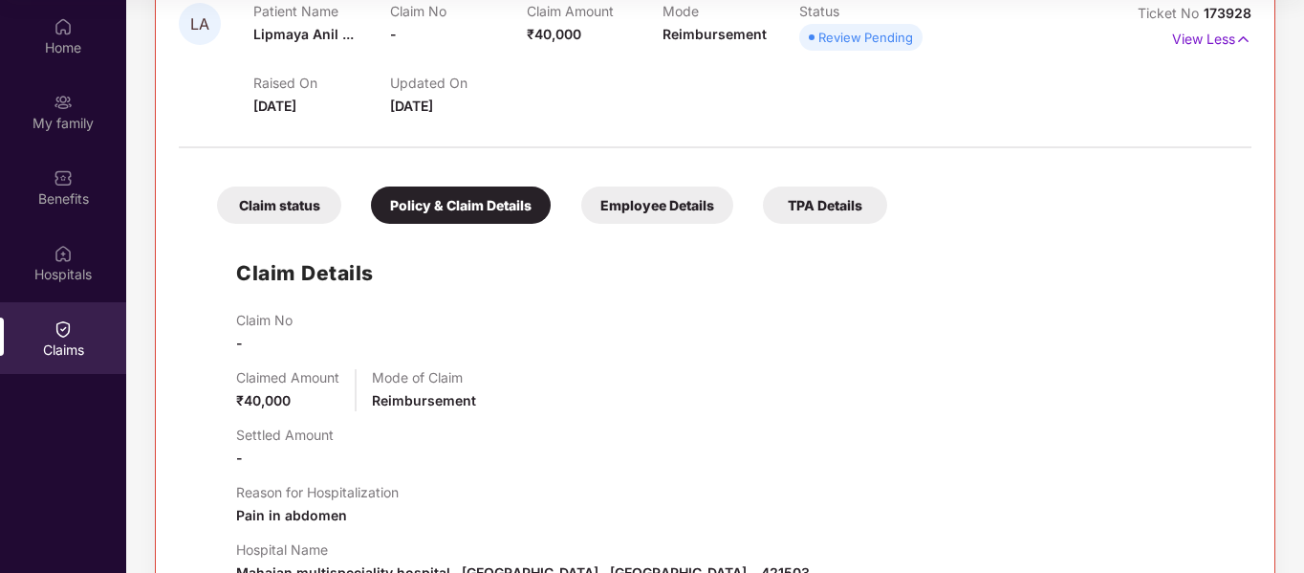
click at [626, 209] on div "Employee Details" at bounding box center [657, 204] width 152 height 37
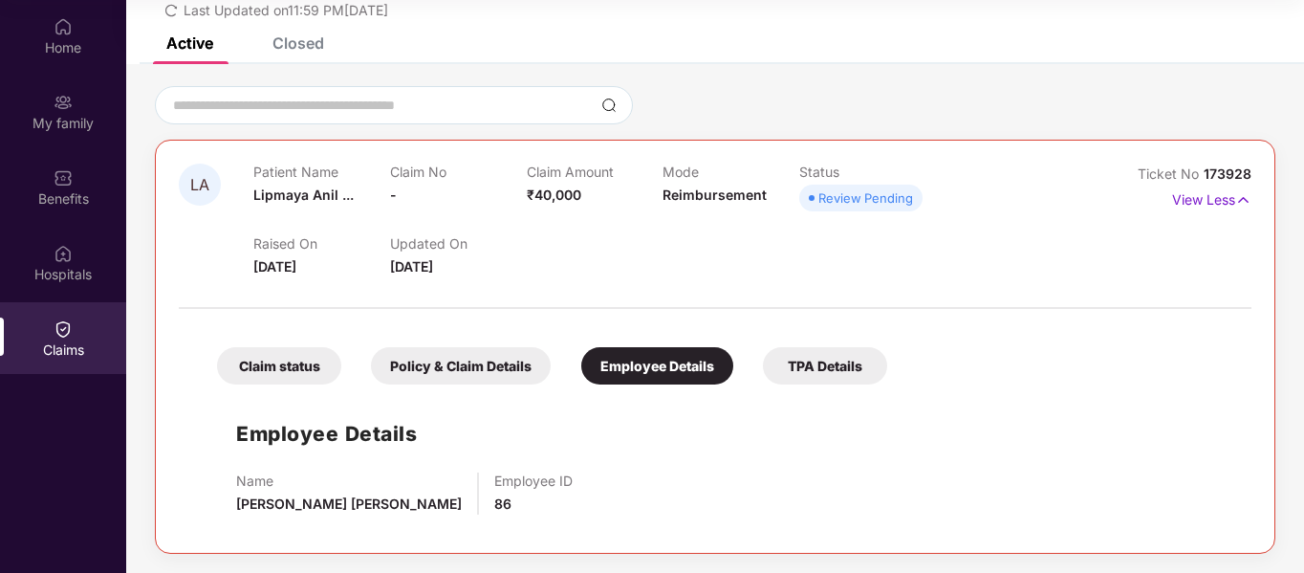
scroll to position [94, 0]
click at [817, 381] on div "TPA Details" at bounding box center [825, 365] width 124 height 37
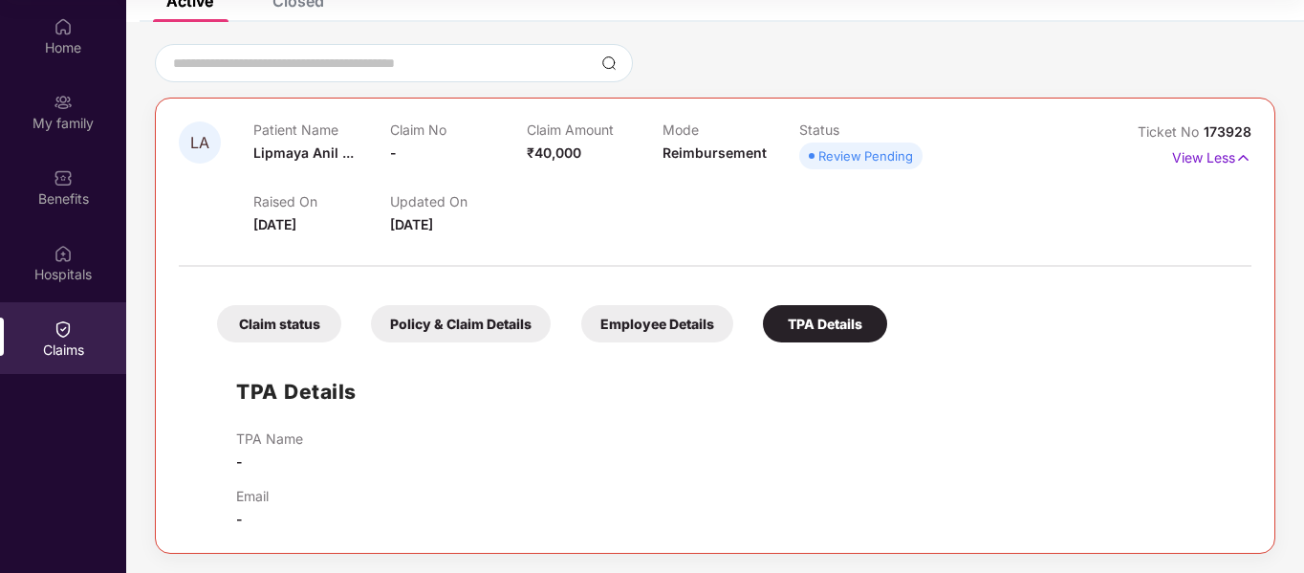
click at [292, 425] on div "TPA Details TPA Name - Email -" at bounding box center [715, 441] width 1034 height 178
click at [809, 313] on div "TPA Details" at bounding box center [825, 323] width 124 height 37
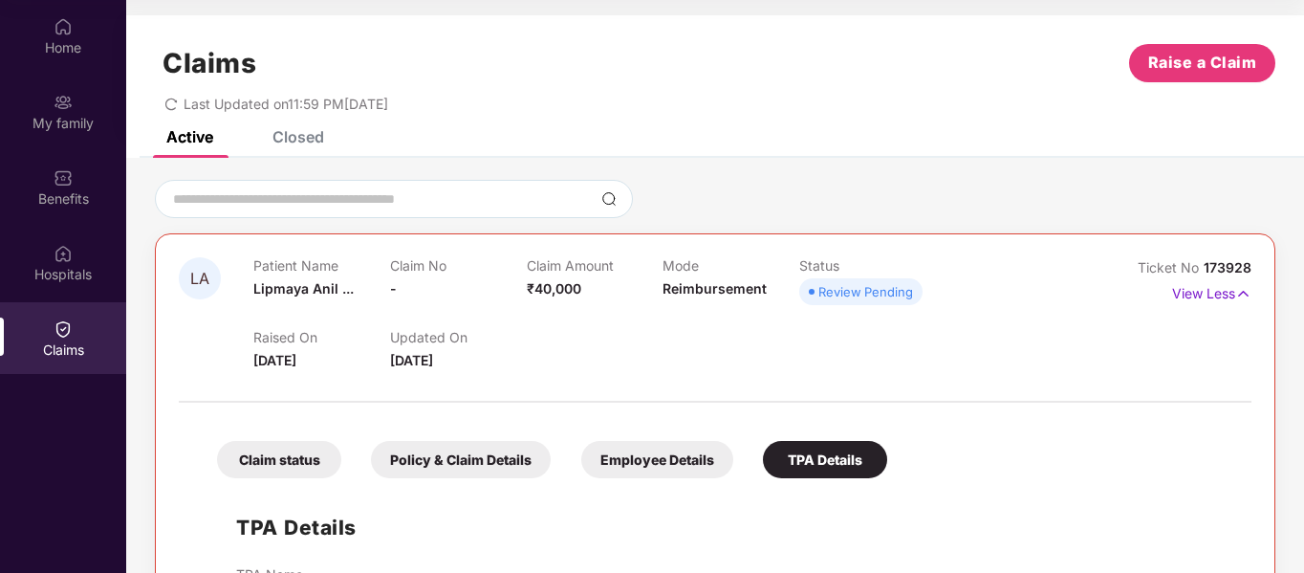
click at [291, 128] on div "Claims Raise a Claim Last Updated on 11:59 PM, 14 Sep 2025" at bounding box center [715, 73] width 1178 height 116
click at [63, 32] on img at bounding box center [63, 26] width 19 height 19
